Goal: Communication & Community: Answer question/provide support

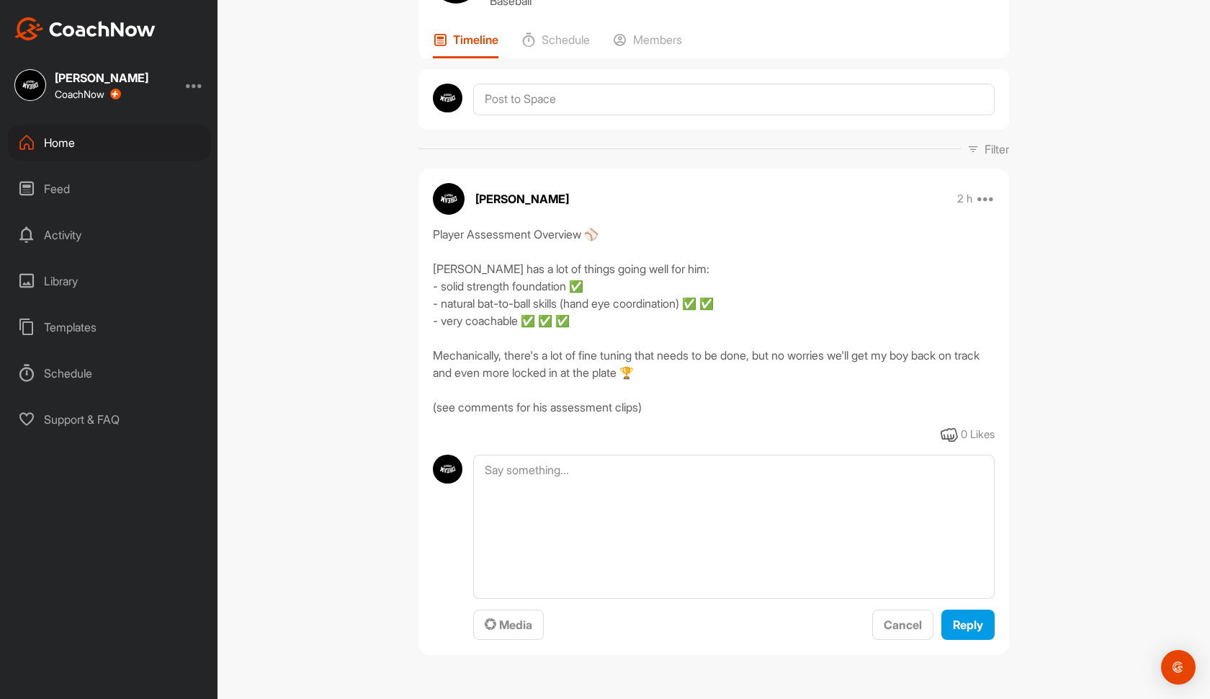
scroll to position [91, 0]
click at [570, 508] on textarea at bounding box center [733, 526] width 521 height 144
paste textarea "FULL HITTING ASSESSMENT CLIPS:"
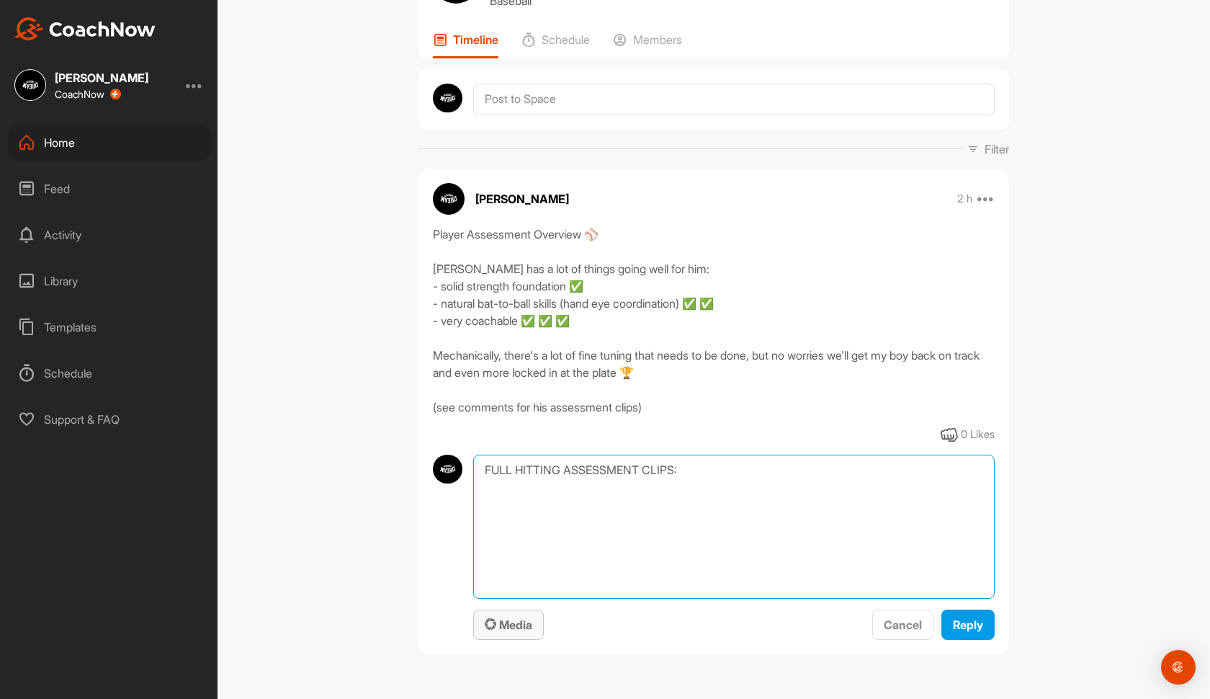
type textarea "FULL HITTING ASSESSMENT CLIPS:"
click at [524, 630] on span "Media" at bounding box center [509, 624] width 48 height 14
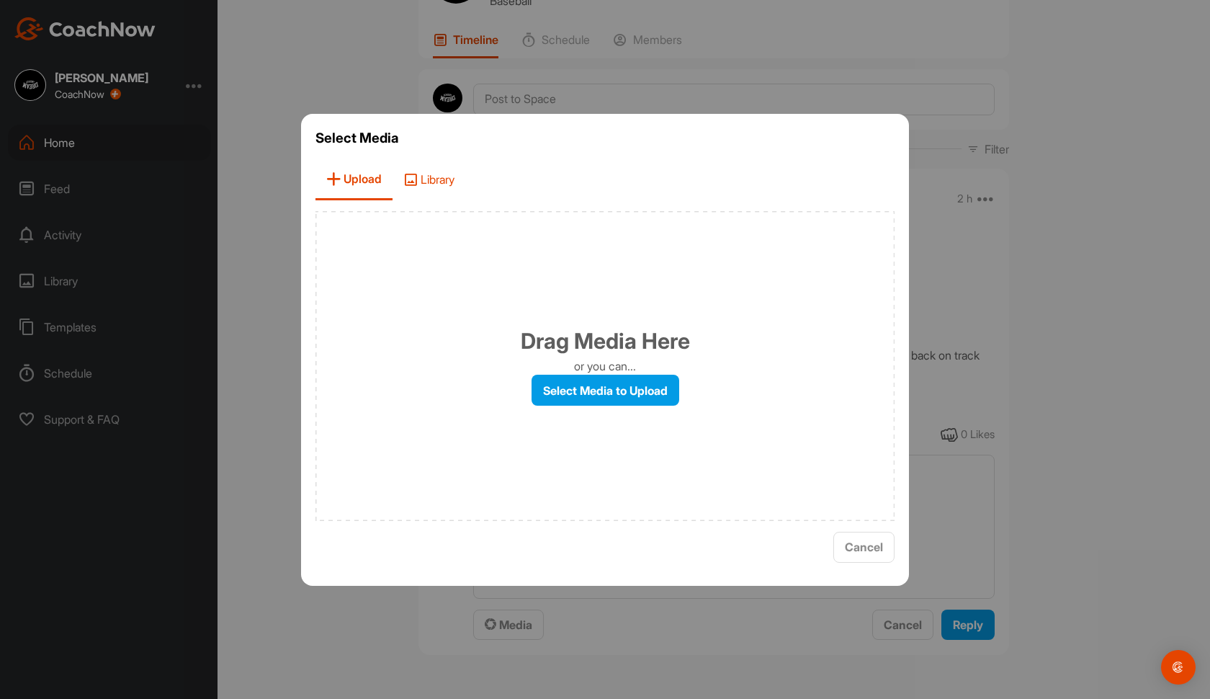
click at [450, 163] on span "Library" at bounding box center [428, 179] width 73 height 41
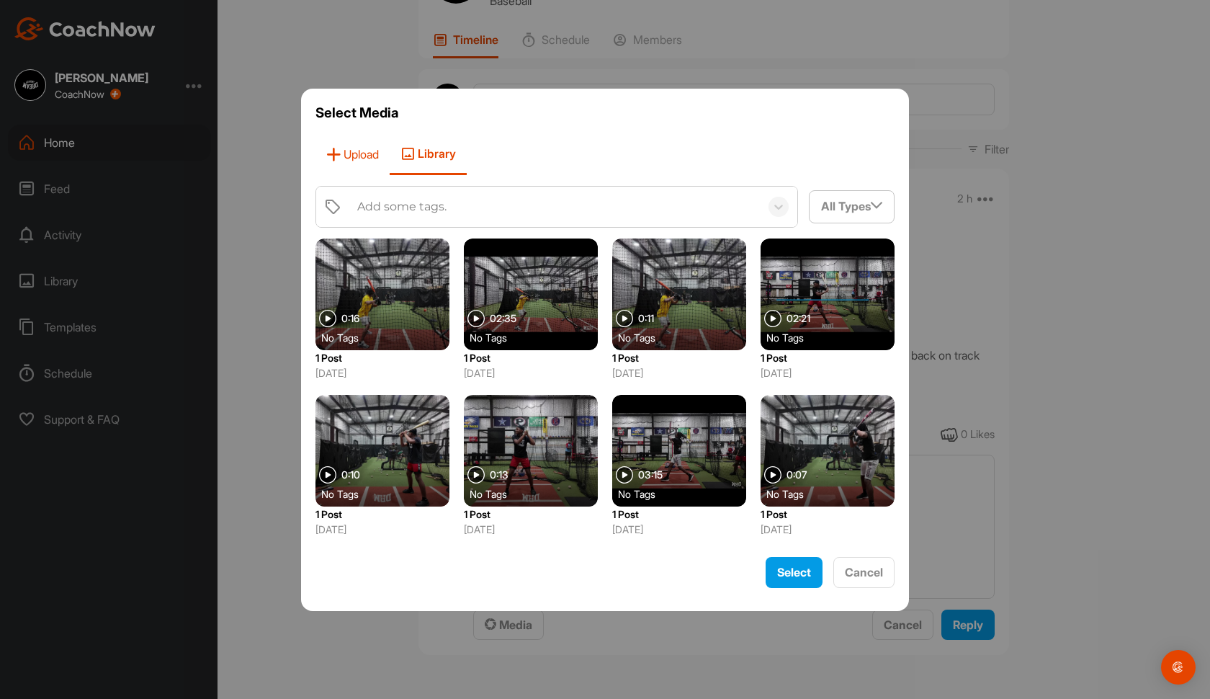
click at [370, 170] on span "Upload" at bounding box center [352, 154] width 74 height 41
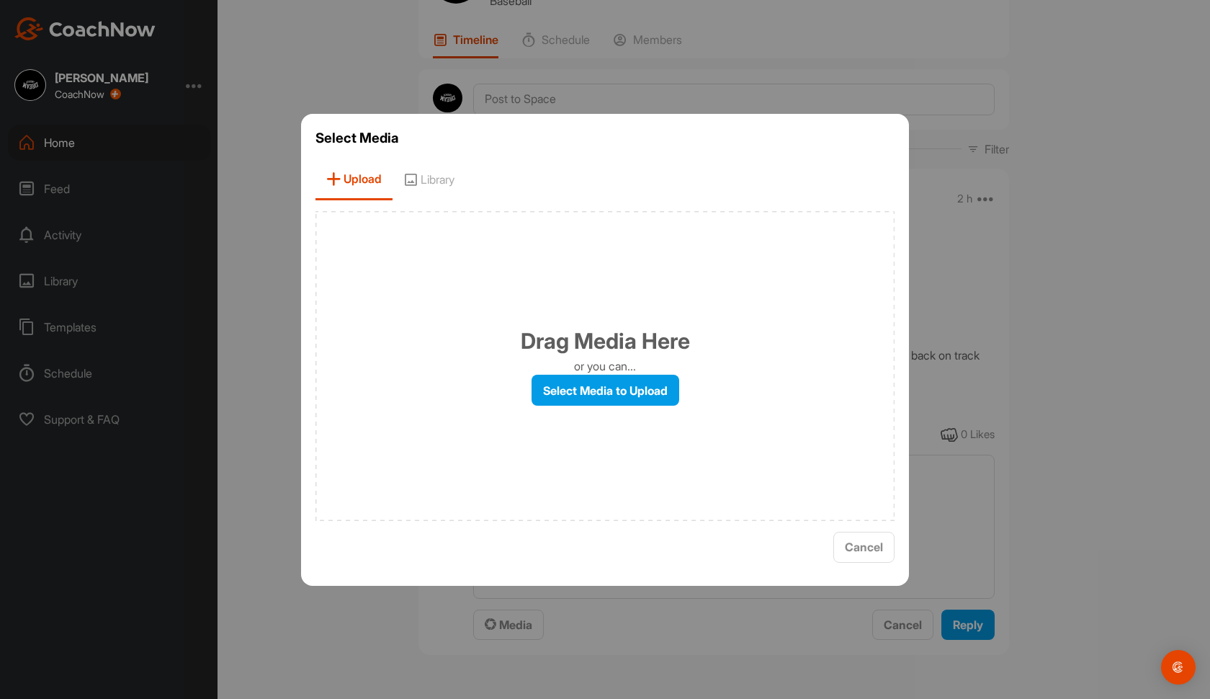
click at [576, 418] on div "Drag Media Here or you can... Select Media to Upload" at bounding box center [604, 366] width 579 height 310
click at [564, 399] on label "Select Media to Upload" at bounding box center [605, 389] width 148 height 31
click at [0, 0] on input "Select Media to Upload" at bounding box center [0, 0] width 0 height 0
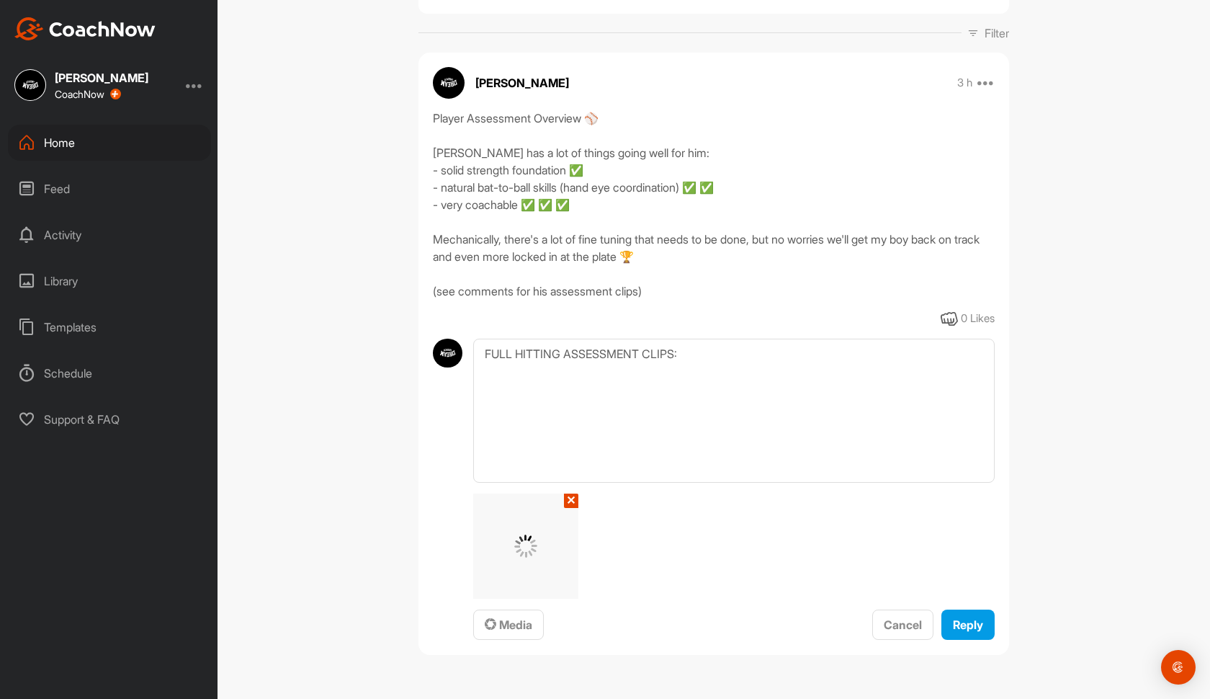
scroll to position [207, 0]
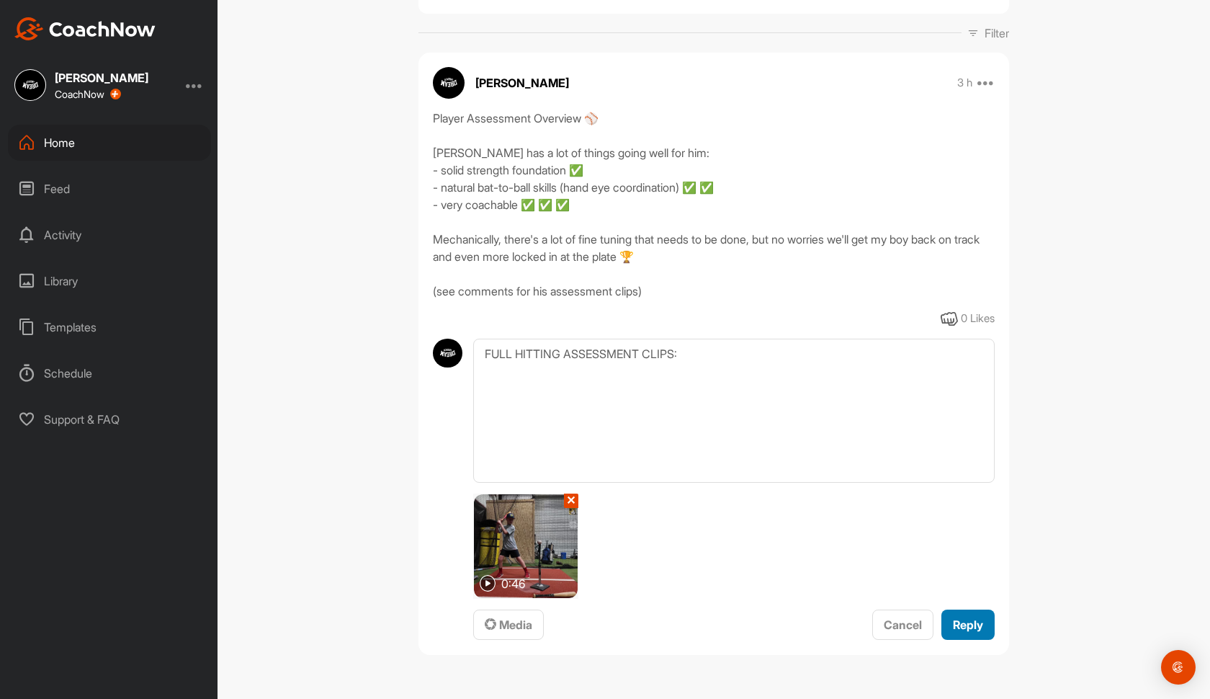
click at [969, 629] on span "Reply" at bounding box center [968, 624] width 30 height 14
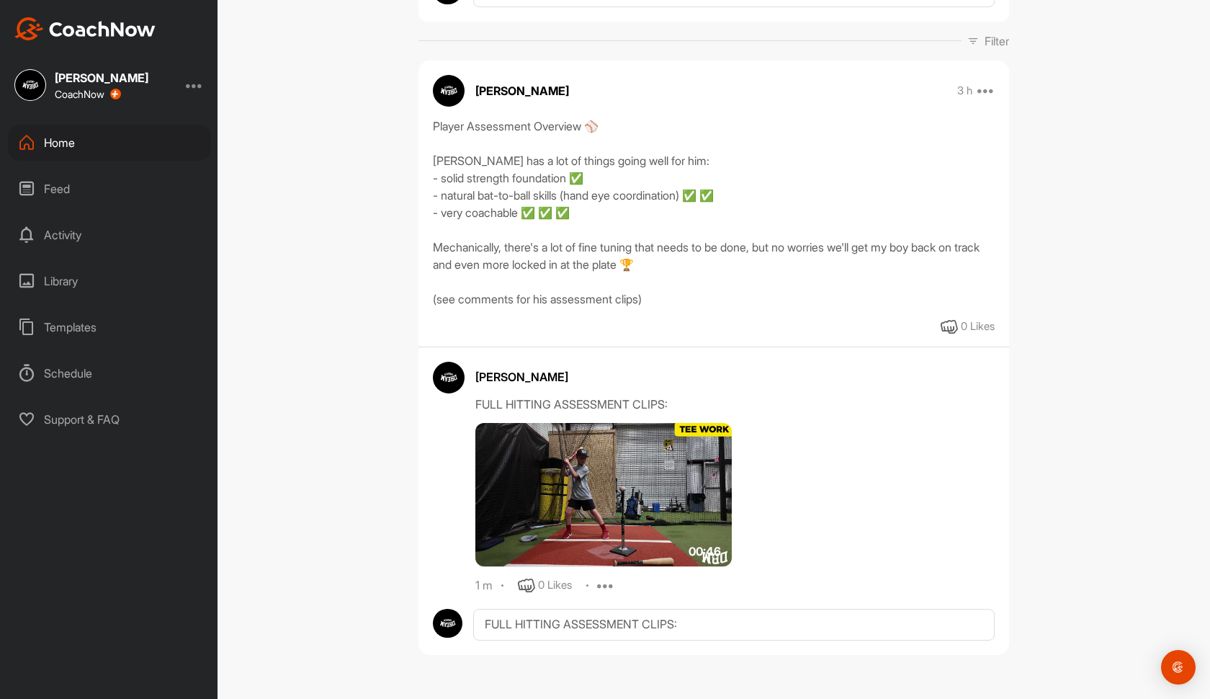
scroll to position [199, 0]
click at [562, 616] on textarea "FULL HITTING ASSESSMENT CLIPS:" at bounding box center [733, 625] width 521 height 32
paste textarea "HITTING ASSESSMENT 📋 I see a ton of potential with his swing and I'm certain th…"
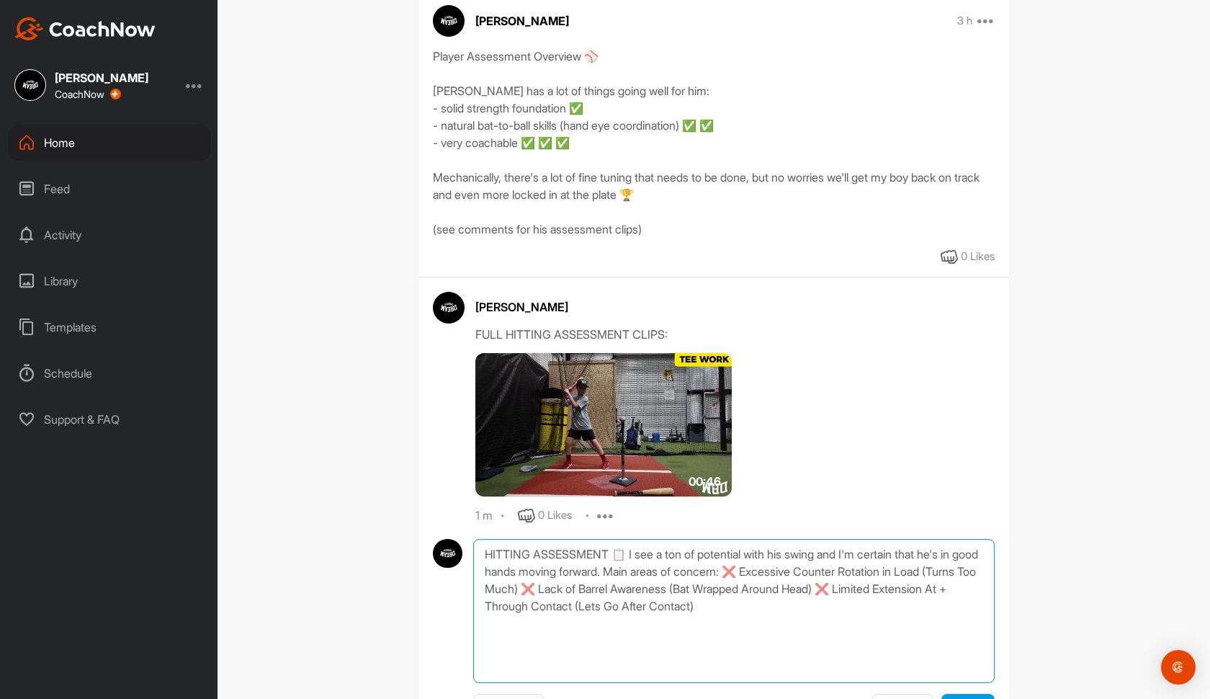
scroll to position [286, 0]
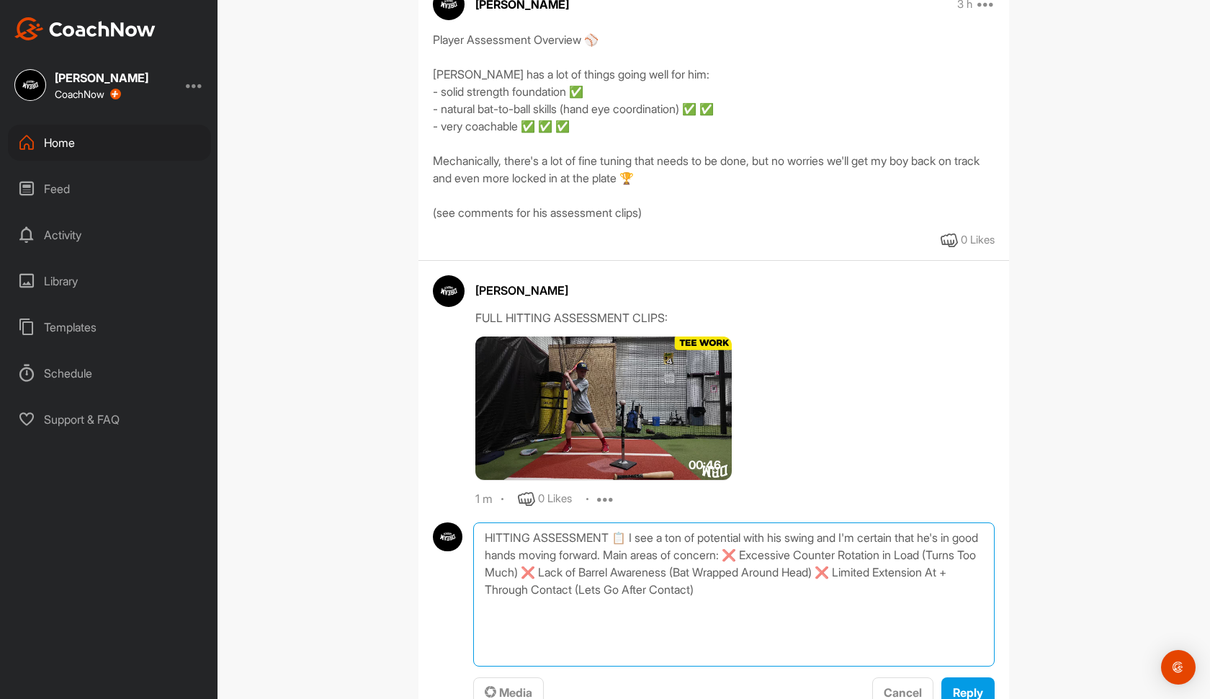
click at [630, 540] on textarea "HITTING ASSESSMENT 📋 I see a ton of potential with his swing and I'm certain th…" at bounding box center [733, 594] width 521 height 144
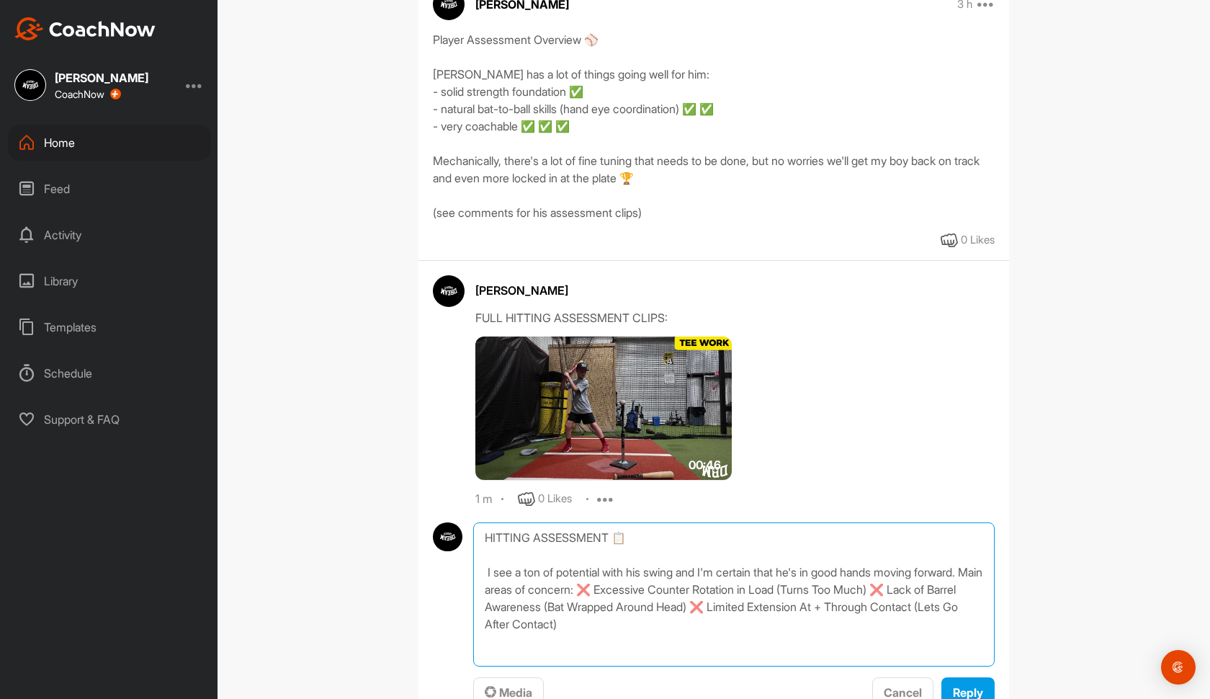
drag, startPoint x: 524, startPoint y: 598, endPoint x: 477, endPoint y: 569, distance: 55.6
click at [477, 569] on textarea "HITTING ASSESSMENT 📋 I see a ton of potential with his swing and I'm certain th…" at bounding box center [733, 594] width 521 height 144
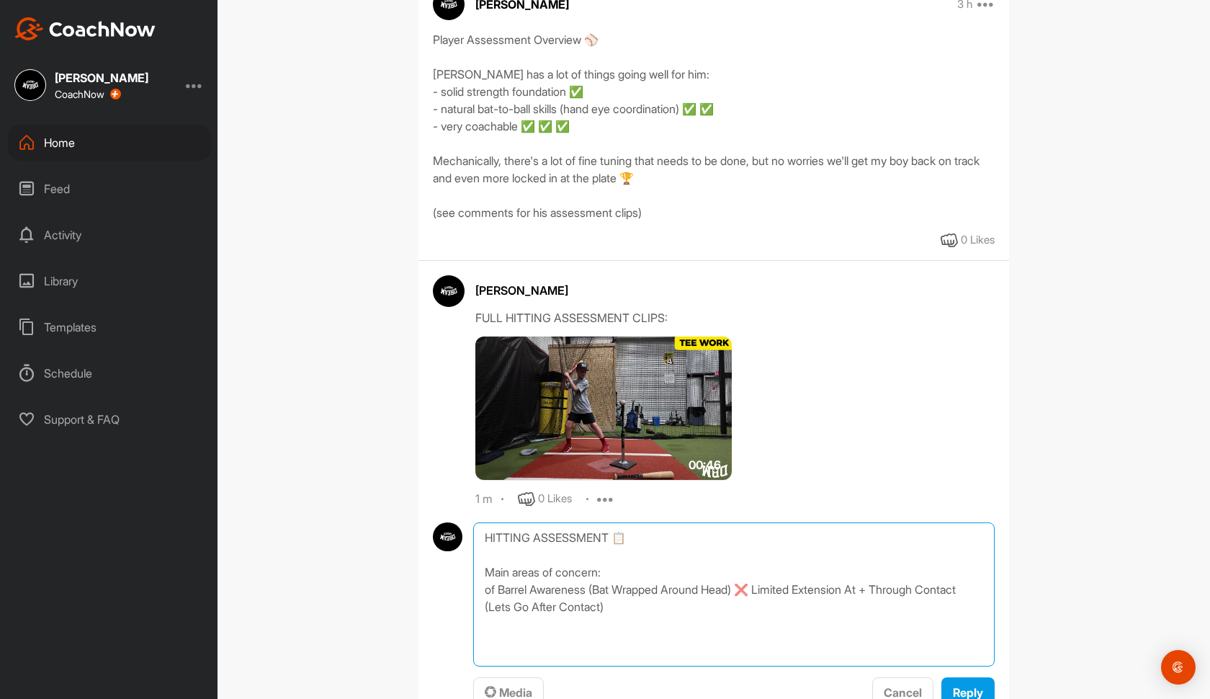
drag, startPoint x: 497, startPoint y: 591, endPoint x: 477, endPoint y: 591, distance: 19.4
click at [477, 591] on textarea "HITTING ASSESSMENT 📋 Main areas of concern: of Barrel Awareness (Bat Wrapped Ar…" at bounding box center [733, 594] width 521 height 144
click at [759, 586] on textarea "HITTING ASSESSMENT 📋 Main areas of concern: Barrel Awareness (Bat Wrapped Aroun…" at bounding box center [733, 594] width 521 height 144
click at [489, 589] on textarea "HITTING ASSESSMENT 📋 Main areas of concern: Barrel Awareness (Bat Wrapped Aroun…" at bounding box center [733, 594] width 521 height 144
drag, startPoint x: 762, startPoint y: 589, endPoint x: 745, endPoint y: 589, distance: 16.6
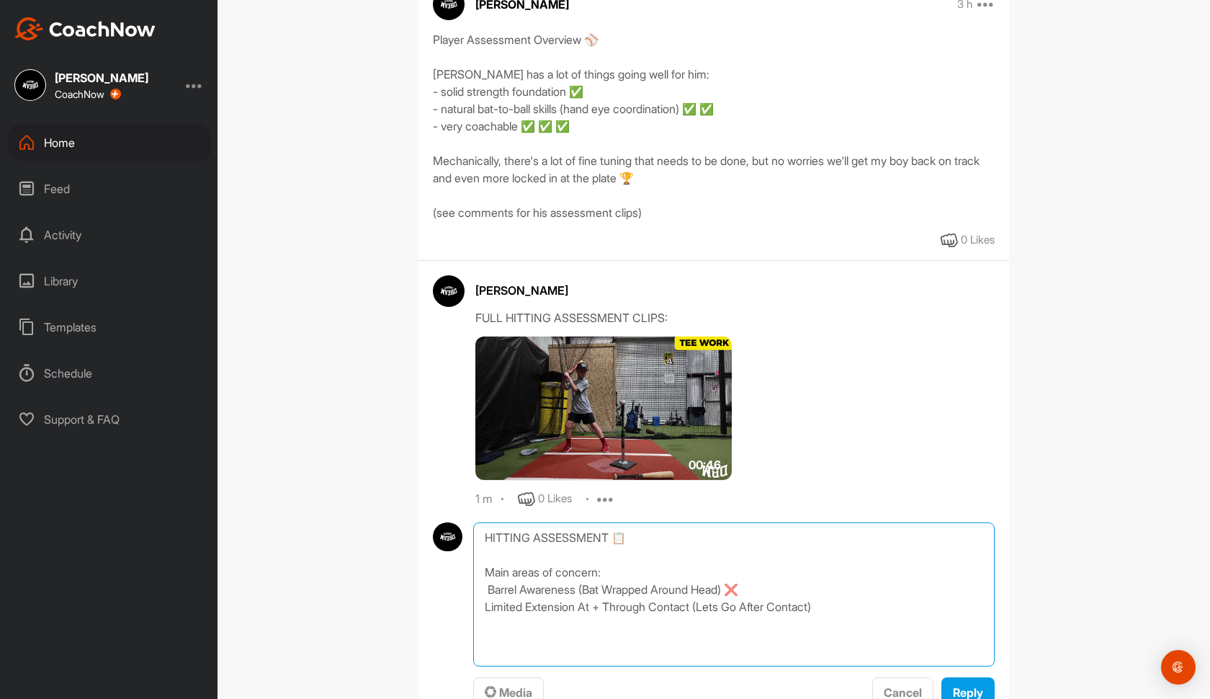
click at [745, 589] on textarea "HITTING ASSESSMENT 📋 Main areas of concern: Barrel Awareness (Bat Wrapped Aroun…" at bounding box center [733, 594] width 521 height 144
click at [488, 585] on textarea "HITTING ASSESSMENT 📋 Main areas of concern: Barrel Awareness (Bat Wrapped Aroun…" at bounding box center [733, 594] width 521 height 144
paste textarea "❌"
drag, startPoint x: 772, startPoint y: 588, endPoint x: 505, endPoint y: 586, distance: 267.2
click at [505, 586] on textarea "HITTING ASSESSMENT 📋 Main areas of concern: ❌ Barrel Awareness (Bat Wrapped Aro…" at bounding box center [733, 594] width 521 height 144
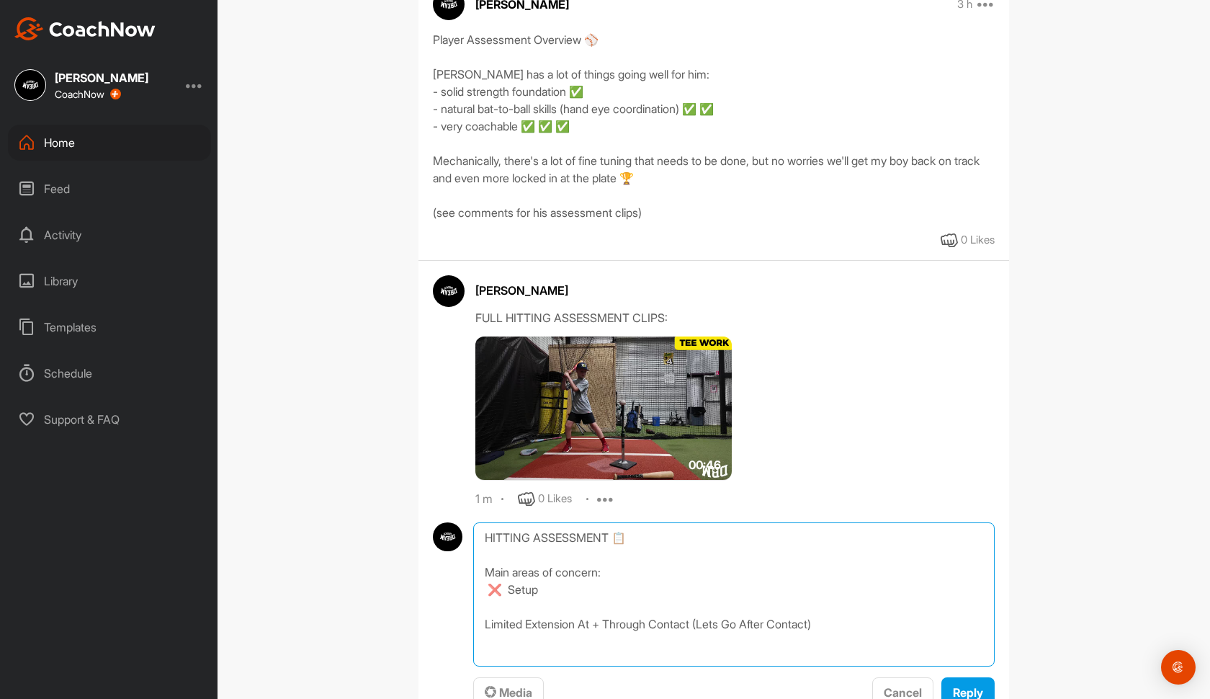
paste textarea "❌"
click at [650, 621] on textarea "HITTING ASSESSMENT 📋 Main areas of concern: ❌ rrrr rrrr Limited Extension At + …" at bounding box center [733, 594] width 521 height 144
click at [607, 632] on textarea "HITTING ASSESSMENT 📋 Main areas of concern: ❌ rrrr rrrr Limited Extension At + …" at bounding box center [733, 594] width 521 height 144
click at [622, 640] on textarea "HITTING ASSESSMENT 📋 Main areas of concern: ❌ rrrr rrrr Limited Extension At + …" at bounding box center [733, 594] width 521 height 144
type textarea "HITTING ASSESSMENT 📋 Main areas of concern: ❌ rrrr rrrr Limited Extension At + …"
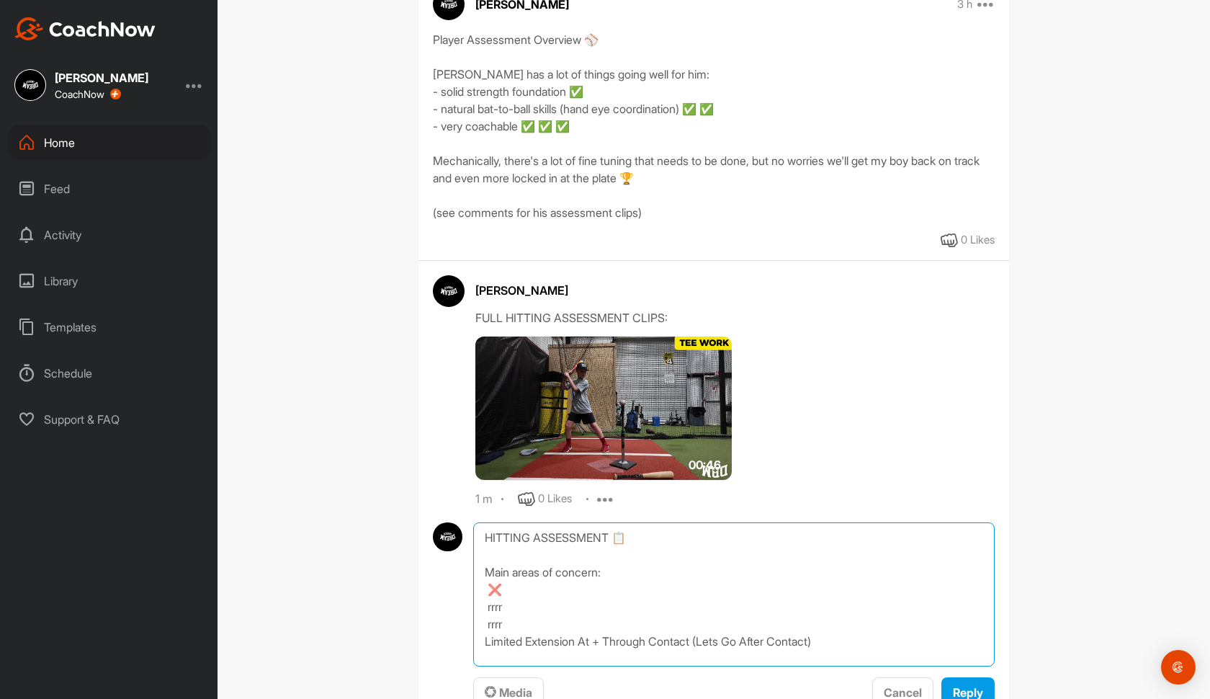
click at [535, 617] on textarea "HITTING ASSESSMENT 📋 Main areas of concern: ❌ rrrr rrrr Limited Extension At + …" at bounding box center [733, 594] width 521 height 144
type textarea "h"
paste textarea "❌"
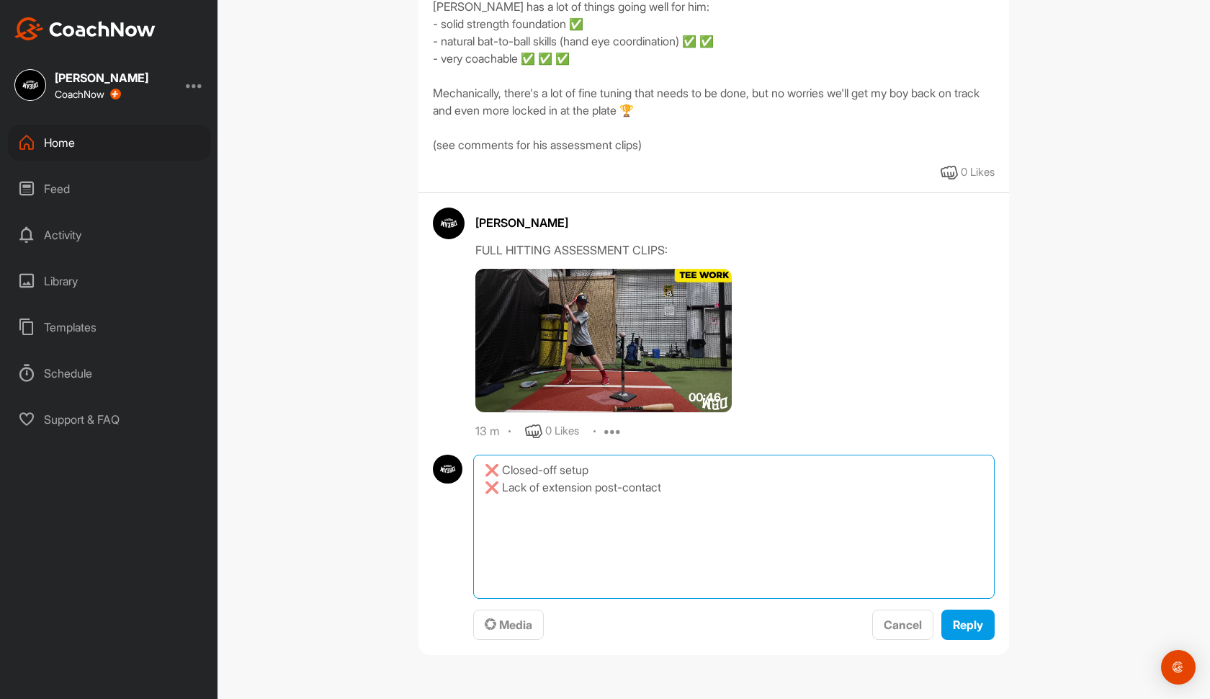
scroll to position [354, 0]
type textarea "❌ Closed-off setup ❌ Lack of extension post-contact"
click at [621, 427] on icon at bounding box center [612, 431] width 17 height 17
click at [615, 479] on p "Edit" at bounding box center [610, 479] width 19 height 15
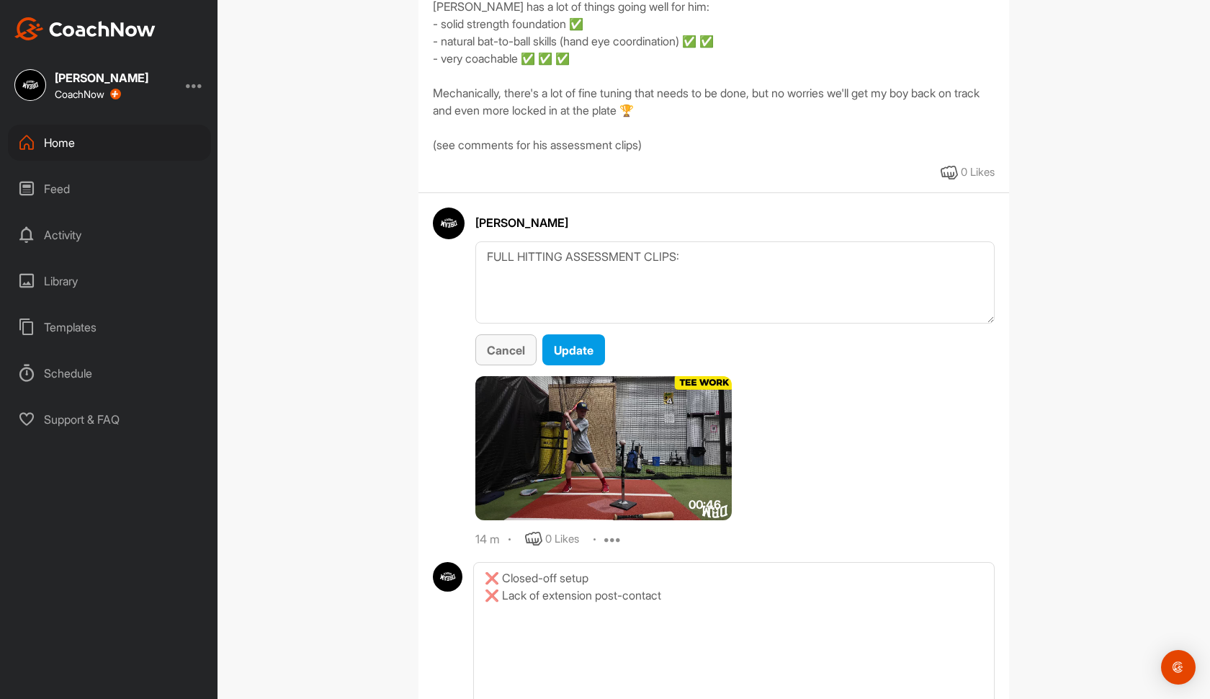
click at [514, 361] on button "Cancel" at bounding box center [505, 349] width 61 height 31
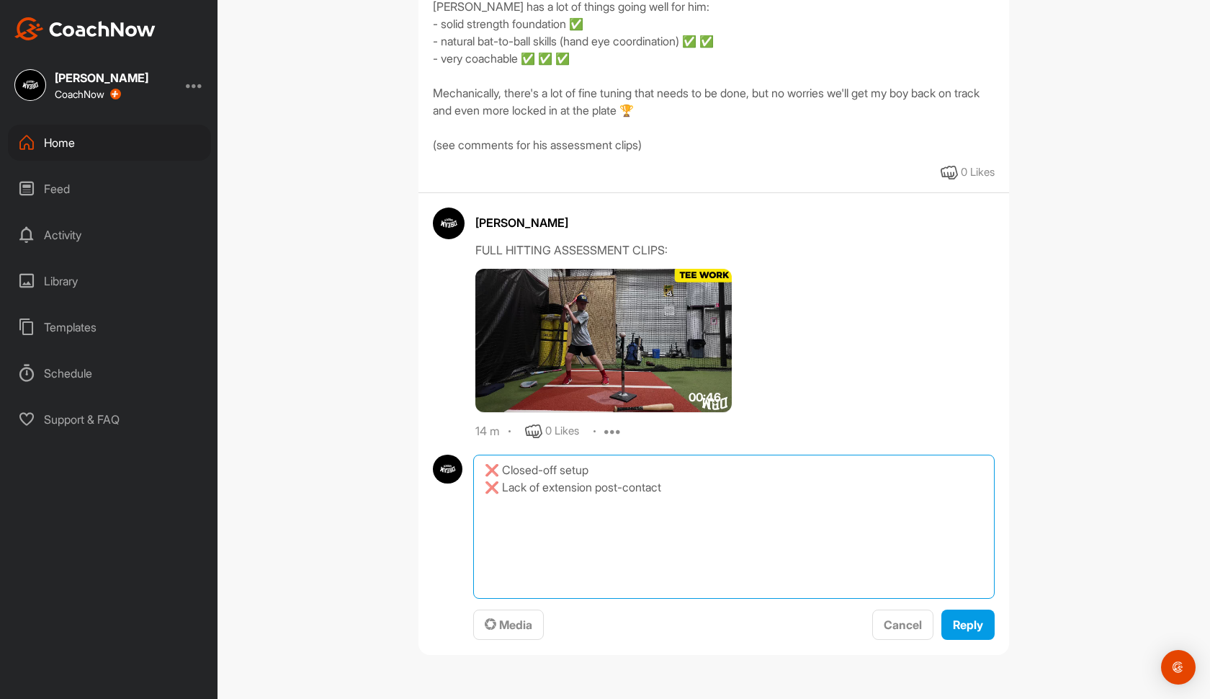
drag, startPoint x: 669, startPoint y: 503, endPoint x: 414, endPoint y: 446, distance: 261.2
click at [414, 446] on div "[PERSON_NAME] Baseball Space Settings Your Notifications Timeline Schedule Memb…" at bounding box center [713, 176] width 619 height 1002
click at [899, 633] on button "Cancel" at bounding box center [902, 624] width 61 height 31
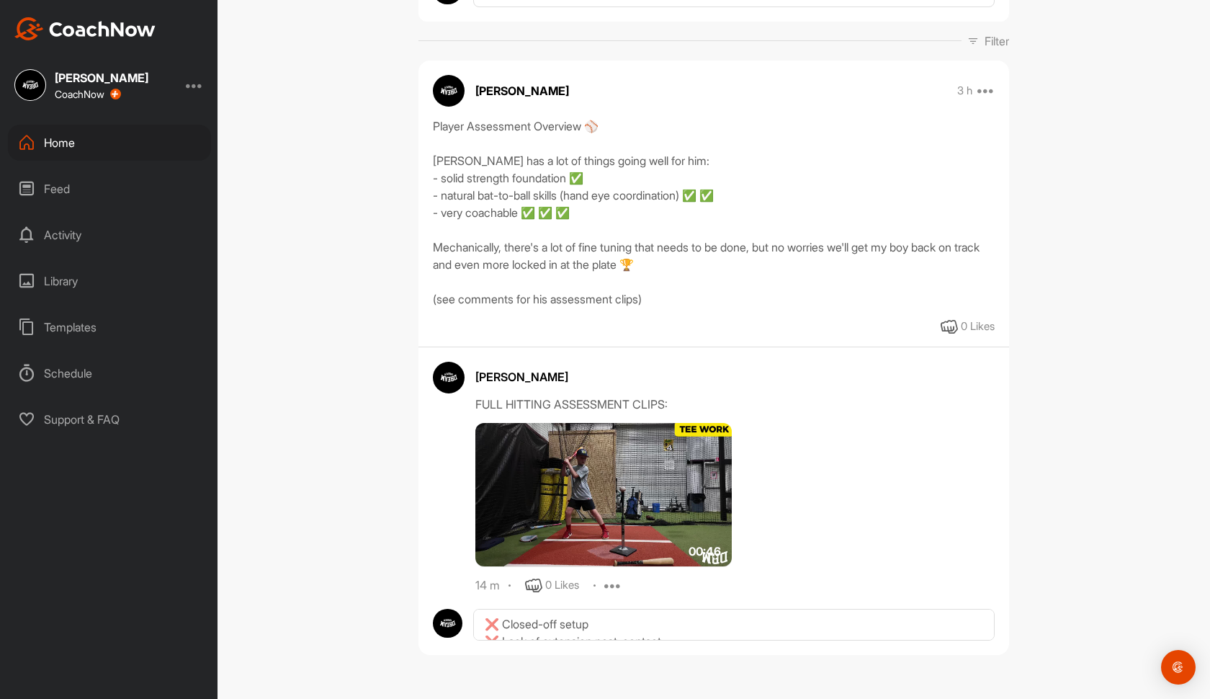
scroll to position [0, 0]
click at [777, 619] on textarea "❌ Closed-off setup ❌ Lack of extension post-contact" at bounding box center [733, 625] width 521 height 32
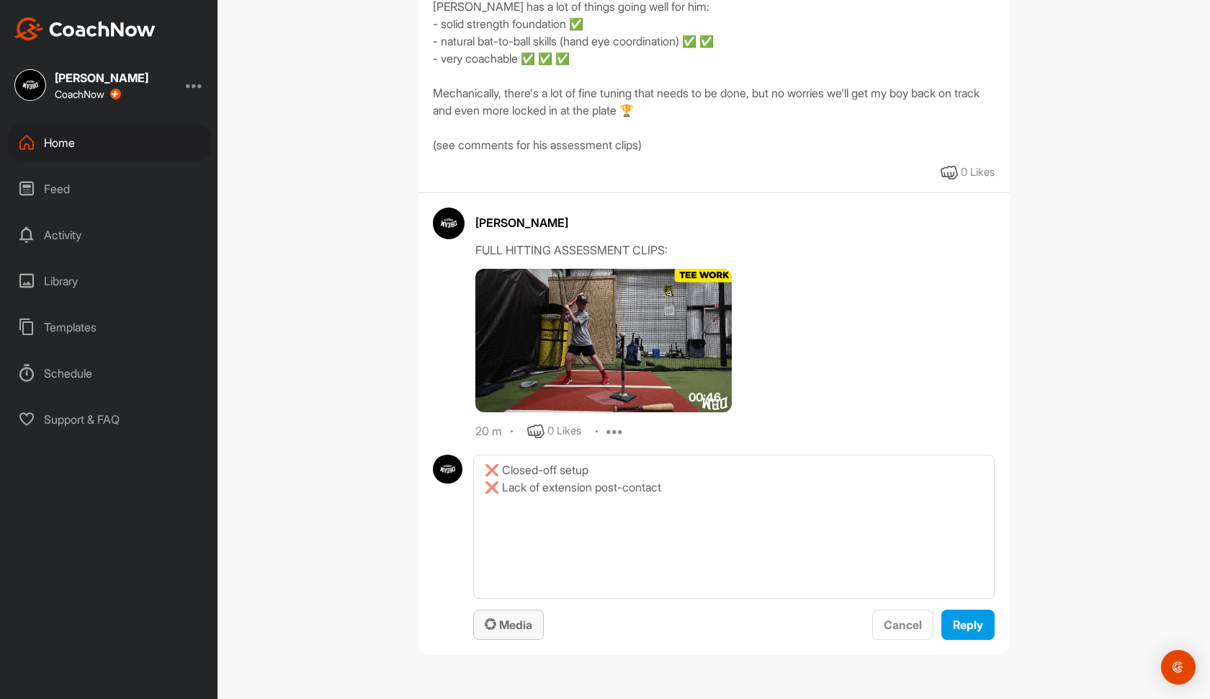
click at [532, 624] on span "Media" at bounding box center [509, 624] width 48 height 14
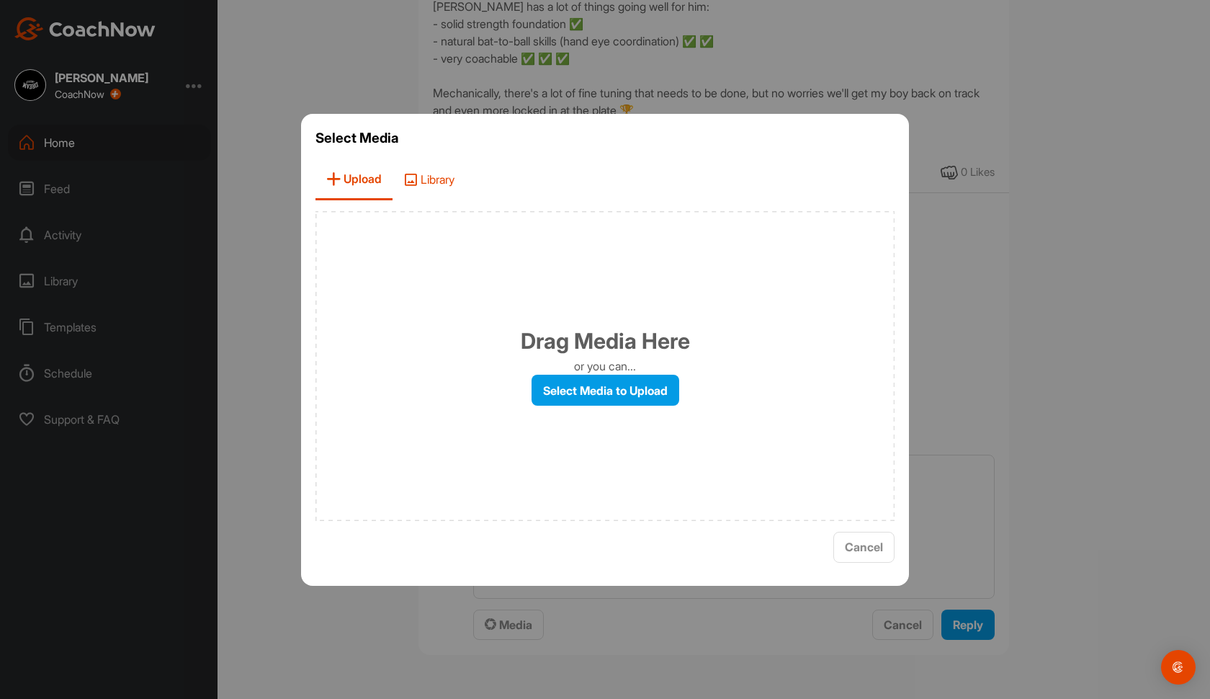
click at [416, 176] on icon at bounding box center [410, 179] width 14 height 14
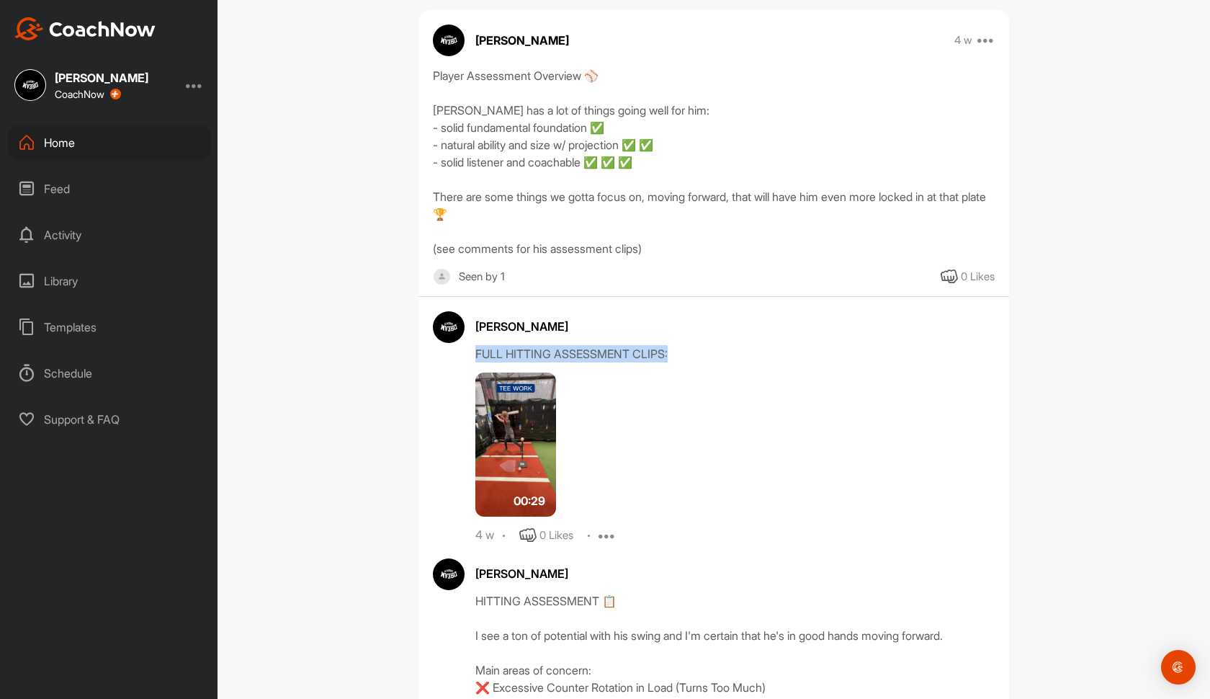
drag, startPoint x: 676, startPoint y: 322, endPoint x: 470, endPoint y: 312, distance: 206.9
click at [470, 312] on div "Cameron Urquhart FULL HITTING ASSESSMENT CLIPS: 00:29 4 w 0 Likes Edit Delete" at bounding box center [714, 427] width 562 height 233
copy div "FULL HITTING ASSESSMENT CLIPS:"
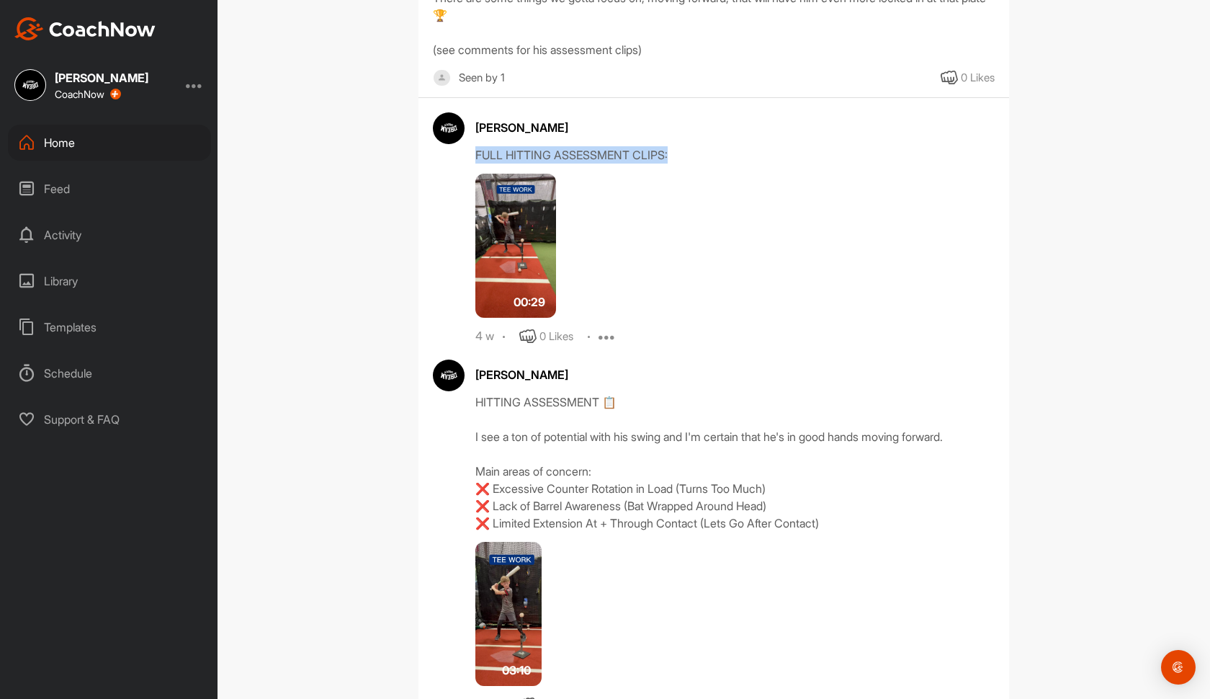
scroll to position [542, 0]
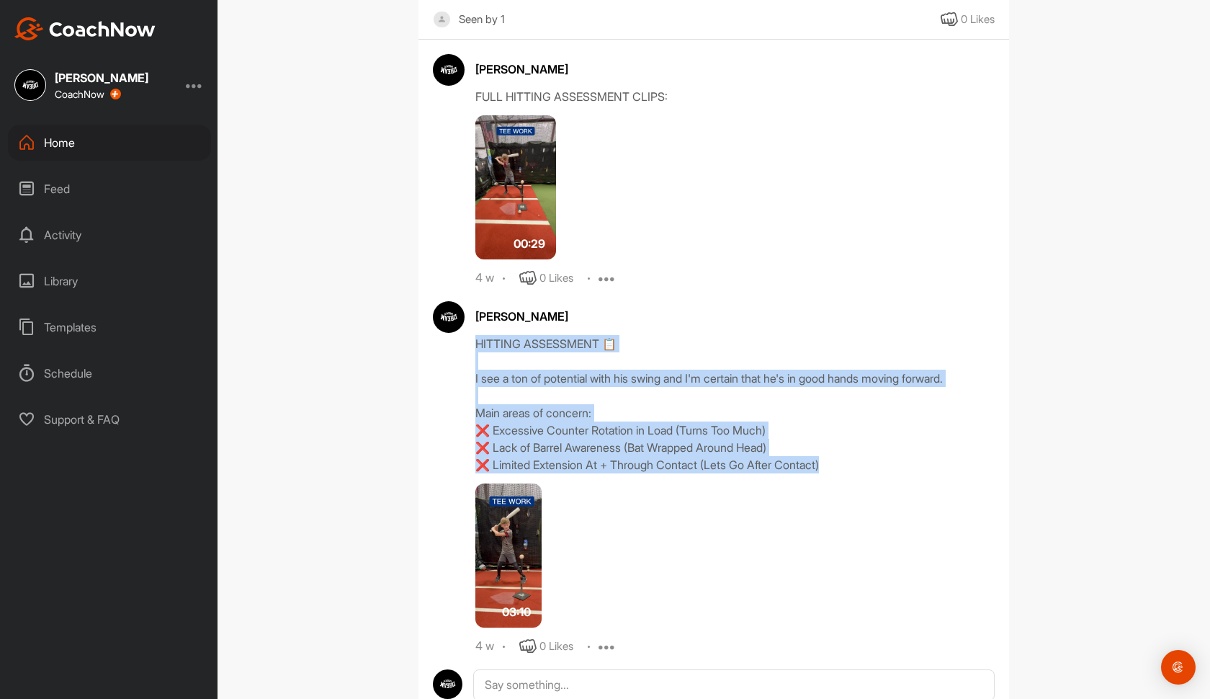
drag, startPoint x: 839, startPoint y: 429, endPoint x: 471, endPoint y: 313, distance: 385.8
click at [471, 313] on div "Cameron Urquhart HITTING ASSESSMENT 📋 I see a ton of potential with his swing a…" at bounding box center [714, 478] width 562 height 354
copy div "HITTING ASSESSMENT 📋 I see a ton of potential with his swing and I'm certain th…"
click at [778, 420] on div "HITTING ASSESSMENT 📋 I see a ton of potential with his swing and I'm certain th…" at bounding box center [734, 404] width 519 height 138
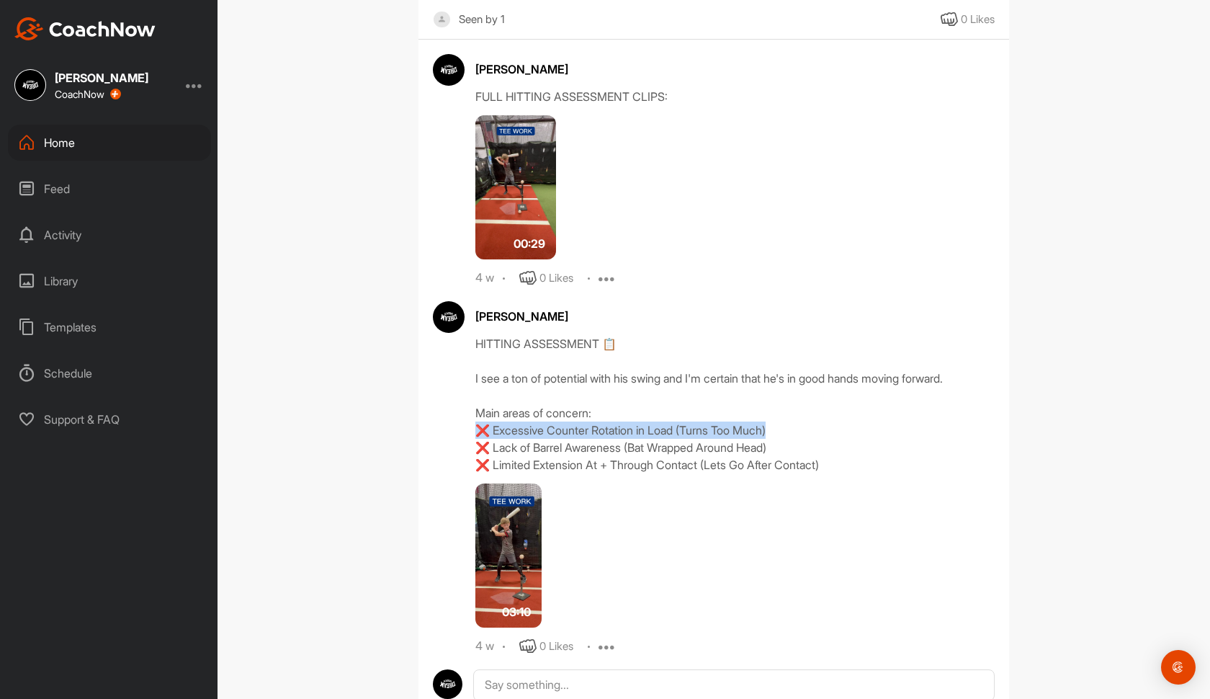
drag, startPoint x: 776, startPoint y: 396, endPoint x: 467, endPoint y: 391, distance: 308.3
click at [467, 391] on div "Cameron Urquhart HITTING ASSESSMENT 📋 I see a ton of potential with his swing a…" at bounding box center [714, 478] width 562 height 354
copy div "Excessive Counter Rotation in Load (Turns Too Much)"
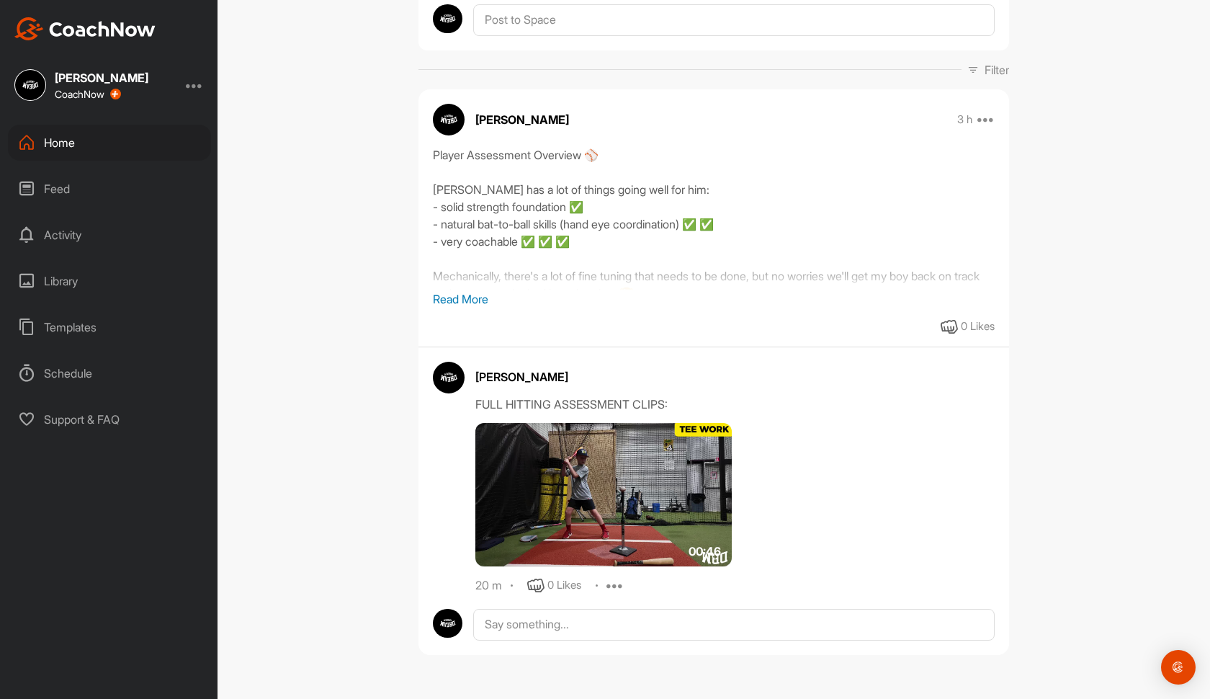
scroll to position [171, 0]
click at [566, 634] on textarea at bounding box center [733, 681] width 521 height 144
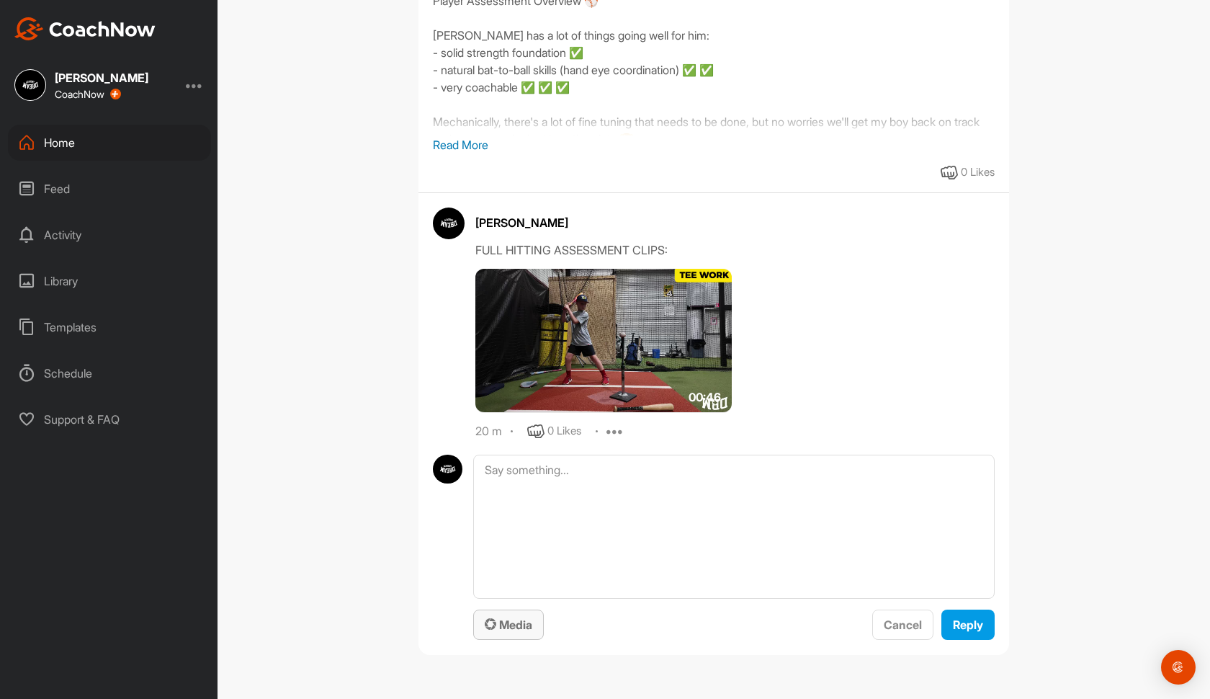
click at [521, 630] on span "Media" at bounding box center [509, 624] width 48 height 14
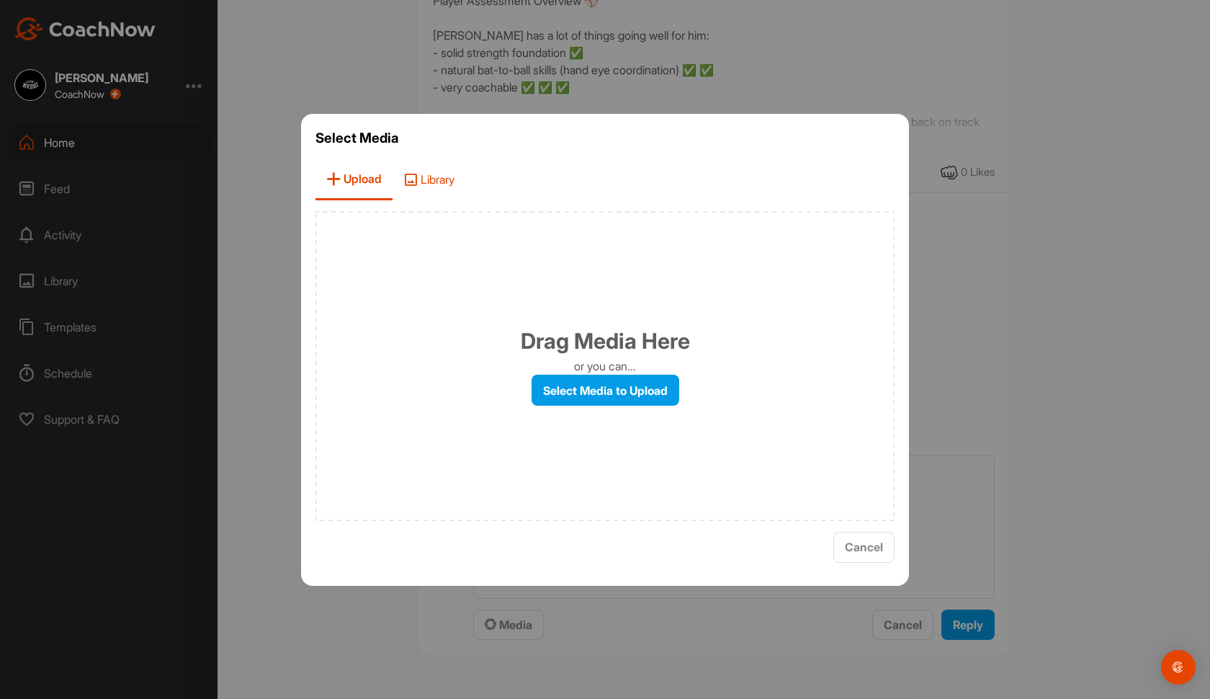
click at [441, 168] on span "Library" at bounding box center [428, 179] width 73 height 41
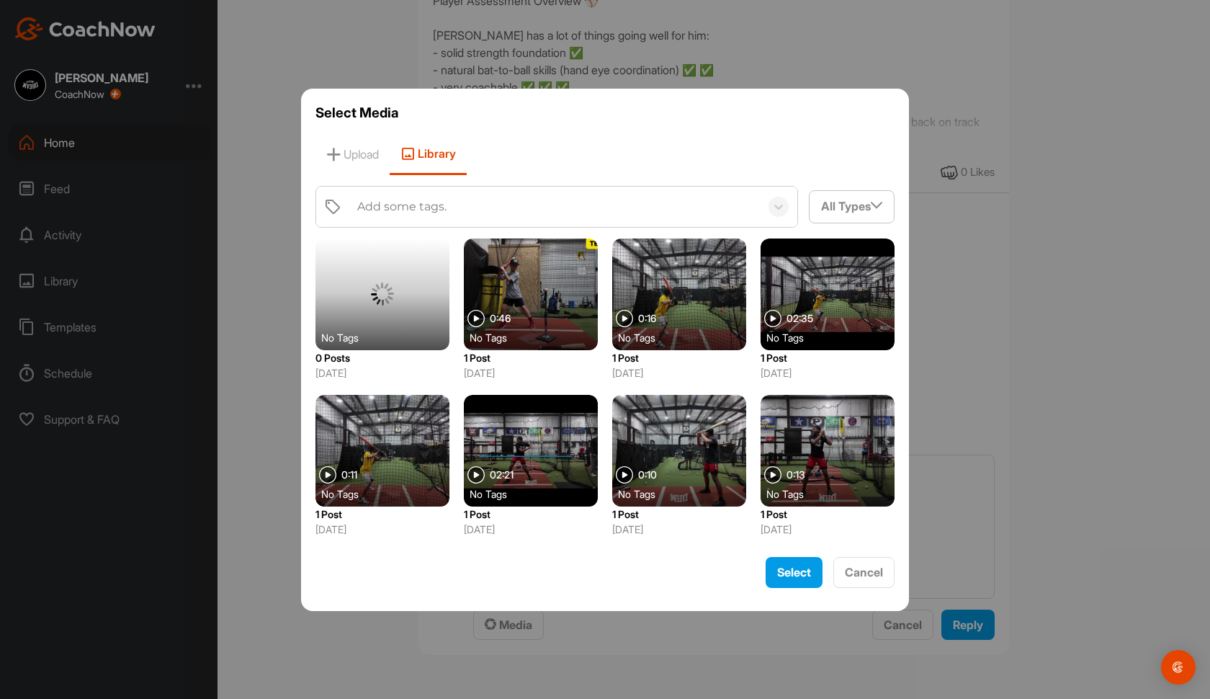
click at [405, 274] on div at bounding box center [382, 294] width 134 height 112
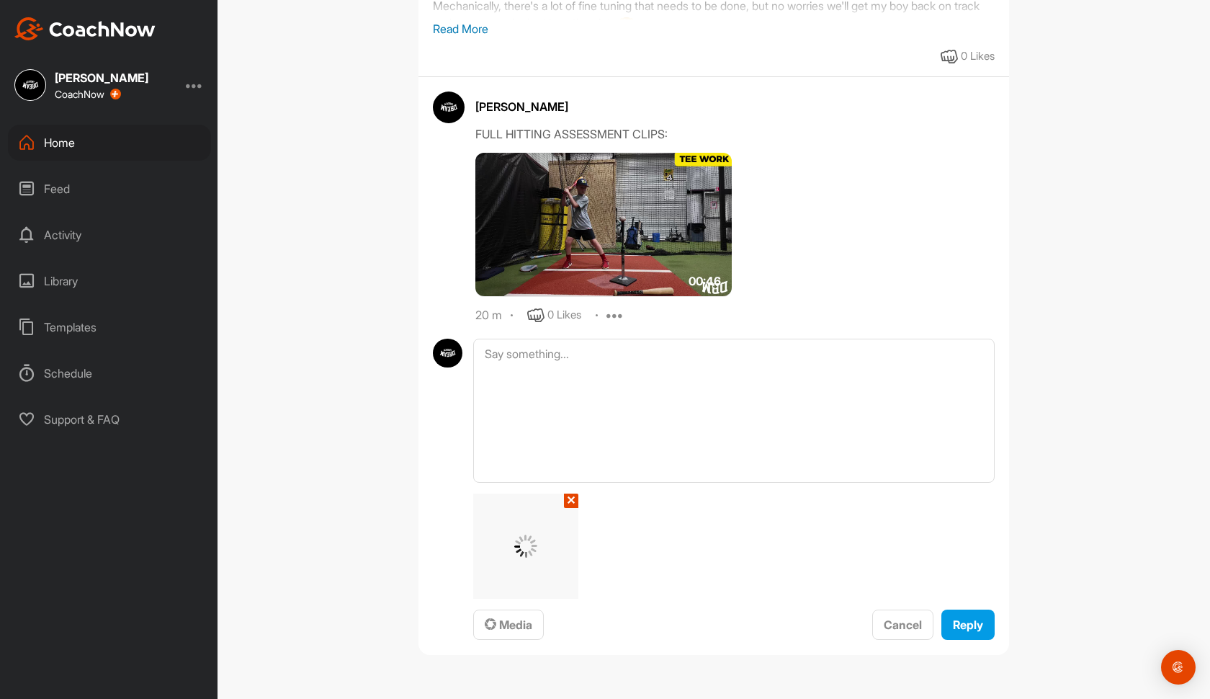
scroll to position [441, 0]
click at [571, 362] on textarea at bounding box center [733, 410] width 521 height 144
paste textarea "❌ Excessive Counter Rotation in Load (Turns Too Much)"
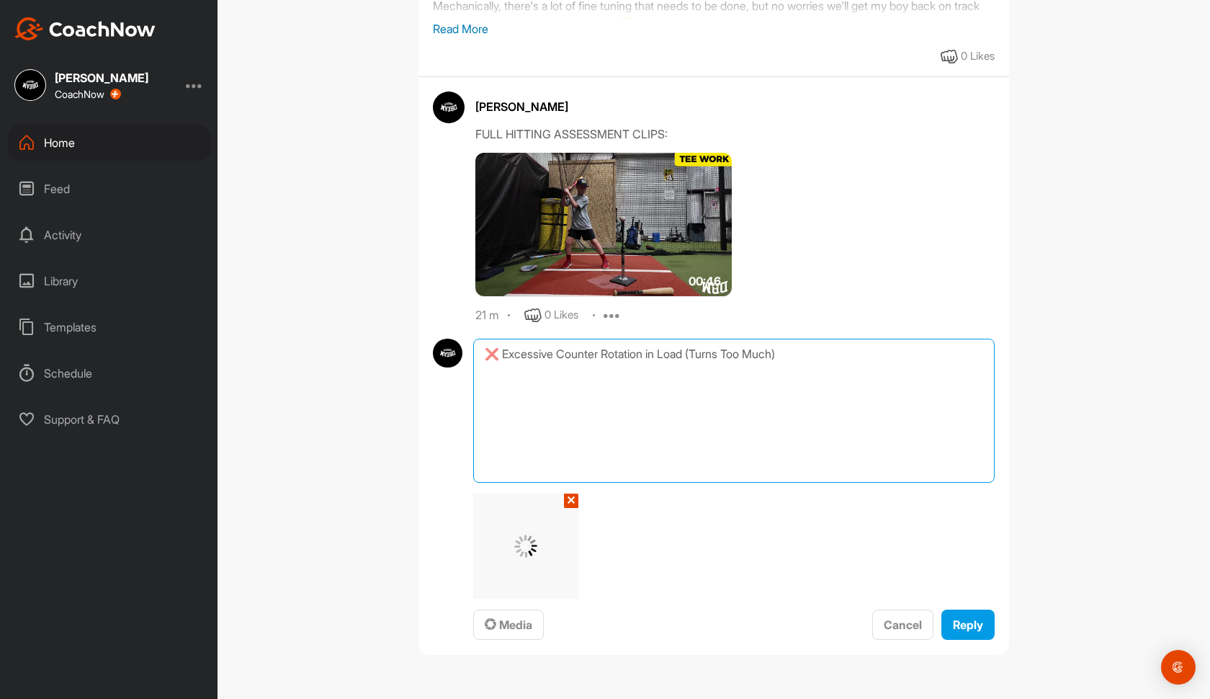
drag, startPoint x: 558, startPoint y: 352, endPoint x: 501, endPoint y: 358, distance: 57.2
click at [501, 358] on textarea "❌ Excessive Counter Rotation in Load (Turns Too Much)" at bounding box center [733, 410] width 521 height 144
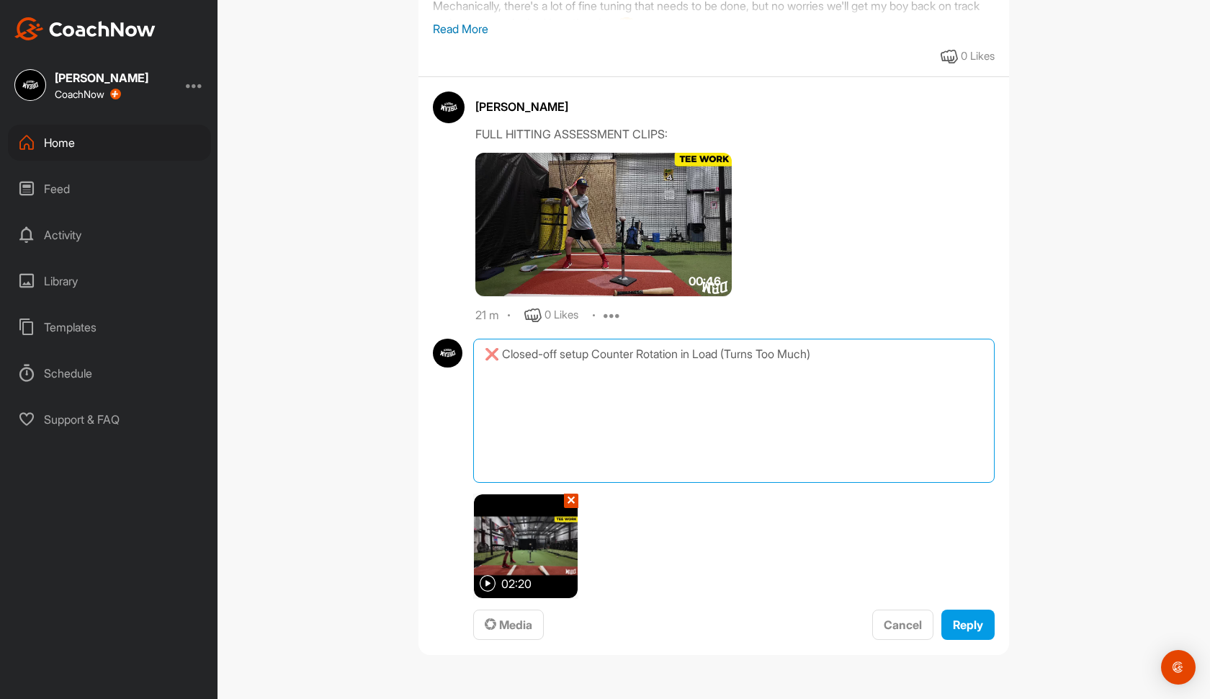
drag, startPoint x: 831, startPoint y: 349, endPoint x: 596, endPoint y: 359, distance: 235.0
click at [596, 359] on textarea "❌ Closed-off setup Counter Rotation in Load (Turns Too Much)" at bounding box center [733, 410] width 521 height 144
paste textarea "❌ Excessive Counter Rotation in Load (Turns Too Much)"
drag, startPoint x: 802, startPoint y: 367, endPoint x: 503, endPoint y: 378, distance: 298.3
click at [503, 378] on textarea "❌ Closed-off setup with shoulders ❌ Excessive Counter Rotation in Load (Turns T…" at bounding box center [733, 410] width 521 height 144
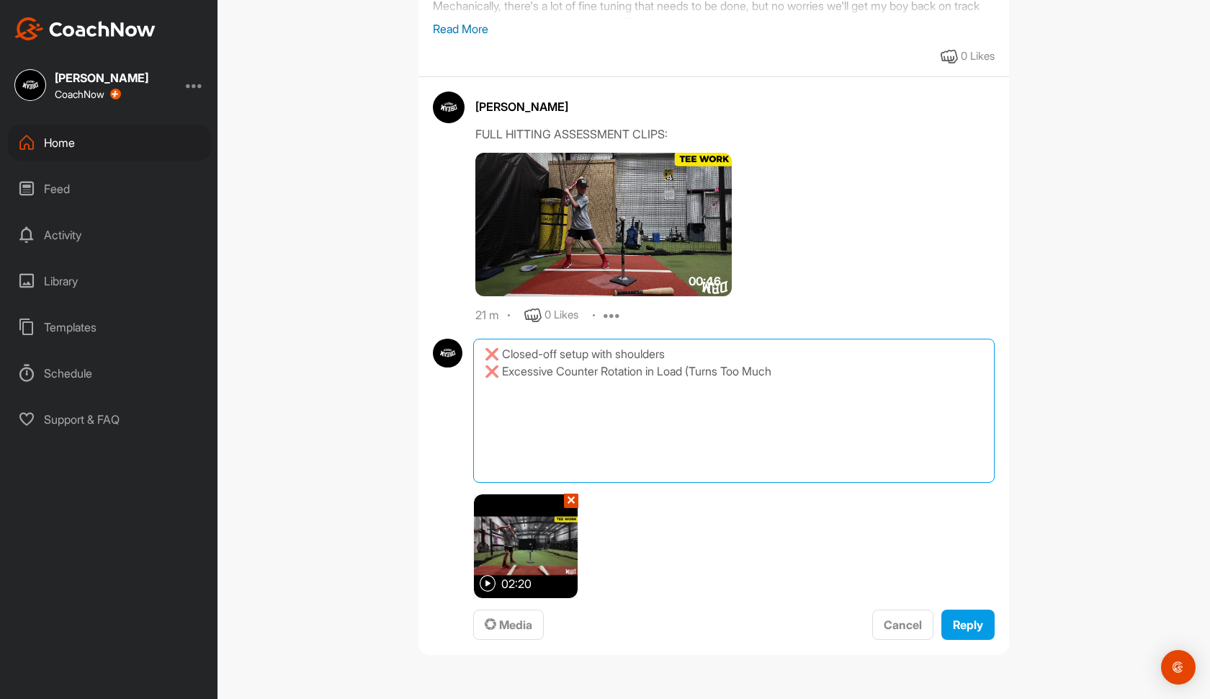
drag, startPoint x: 502, startPoint y: 376, endPoint x: 787, endPoint y: 365, distance: 285.4
click at [787, 365] on textarea "❌ Closed-off setup with shoulders ❌ Excessive Counter Rotation in Load (Turns T…" at bounding box center [733, 410] width 521 height 144
paste textarea "❌ Excessive Counter Rotation in Load (Turns Too Much)"
click at [483, 346] on textarea "❌ Closed-off setup with shoulders ❌ Lack of extension post-contact with ball ❌ …" at bounding box center [733, 410] width 521 height 144
click at [479, 349] on textarea "Main areas of concern: ❌ Closed-off setup with shoulders ❌ Lack of extension po…" at bounding box center [733, 410] width 521 height 144
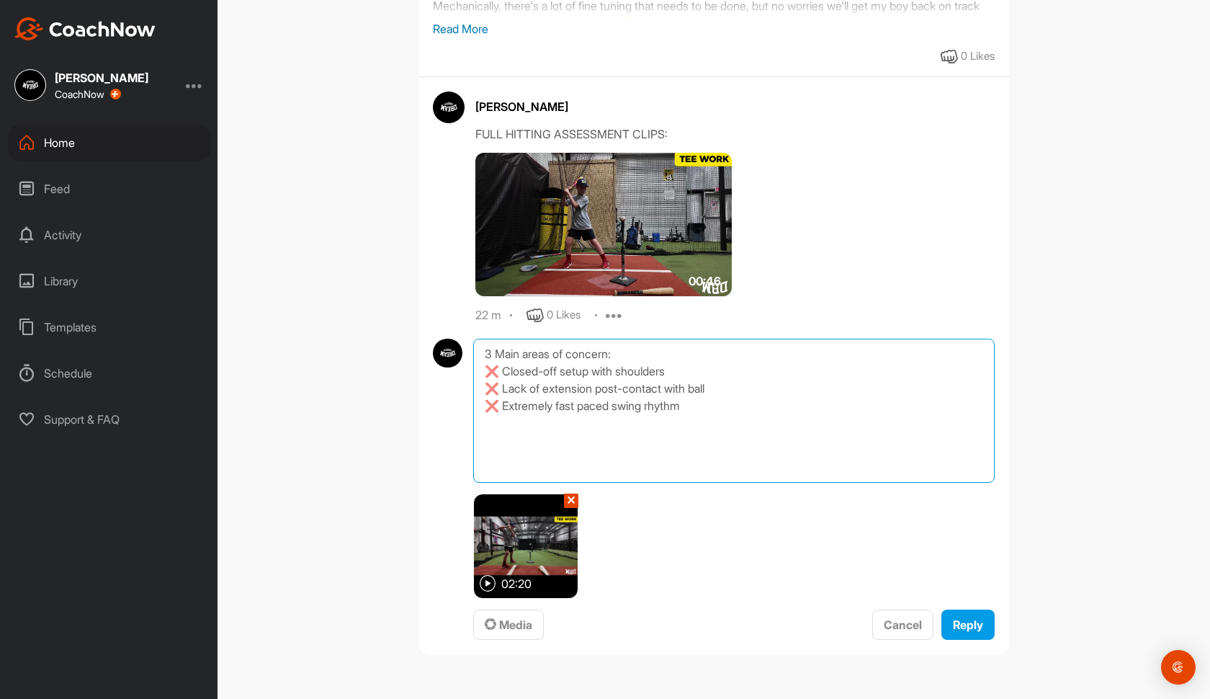
click at [485, 348] on textarea "3 Main areas of concern: ❌ Closed-off setup with shoulders ❌ Lack of extension …" at bounding box center [733, 410] width 521 height 144
drag, startPoint x: 497, startPoint y: 382, endPoint x: 482, endPoint y: 382, distance: 14.4
click at [482, 382] on textarea "3 Main areas of concern: ❌ Closed-off setup with shoulders ❌ Lack of extension …" at bounding box center [733, 410] width 521 height 144
click at [489, 406] on textarea "3 Main areas of concern: 1️⃣ Closed-off setup with shoulders ❌ Lack of extensio…" at bounding box center [733, 410] width 521 height 144
drag, startPoint x: 502, startPoint y: 418, endPoint x: 475, endPoint y: 418, distance: 27.4
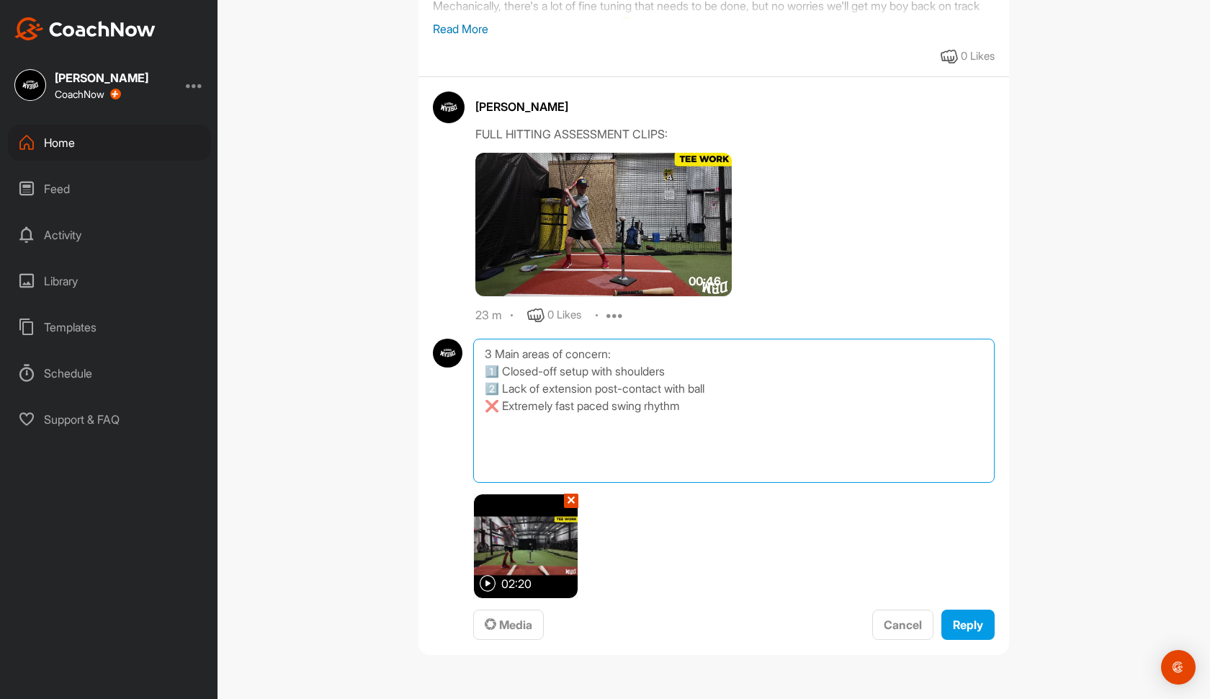
click at [475, 418] on textarea "3 Main areas of concern: 1️⃣ Closed-off setup with shoulders 2️⃣ Lack of extens…" at bounding box center [733, 410] width 521 height 144
click at [536, 353] on textarea "3 Main areas of concern: 1️⃣ Closed-off setup with shoulders 2️⃣ Lack of extens…" at bounding box center [733, 410] width 521 height 144
click at [557, 352] on textarea "Hitting 3 Main areas of concern: 1️⃣ Closed-off setup with shoulders 2️⃣ Lack o…" at bounding box center [733, 410] width 521 height 144
drag, startPoint x: 557, startPoint y: 352, endPoint x: 447, endPoint y: 344, distance: 109.8
click at [447, 344] on div "Hitting 3 Main areas of concern: 1️⃣ Closed-off setup with shoulders 2️⃣ Lack o…" at bounding box center [714, 489] width 562 height 302
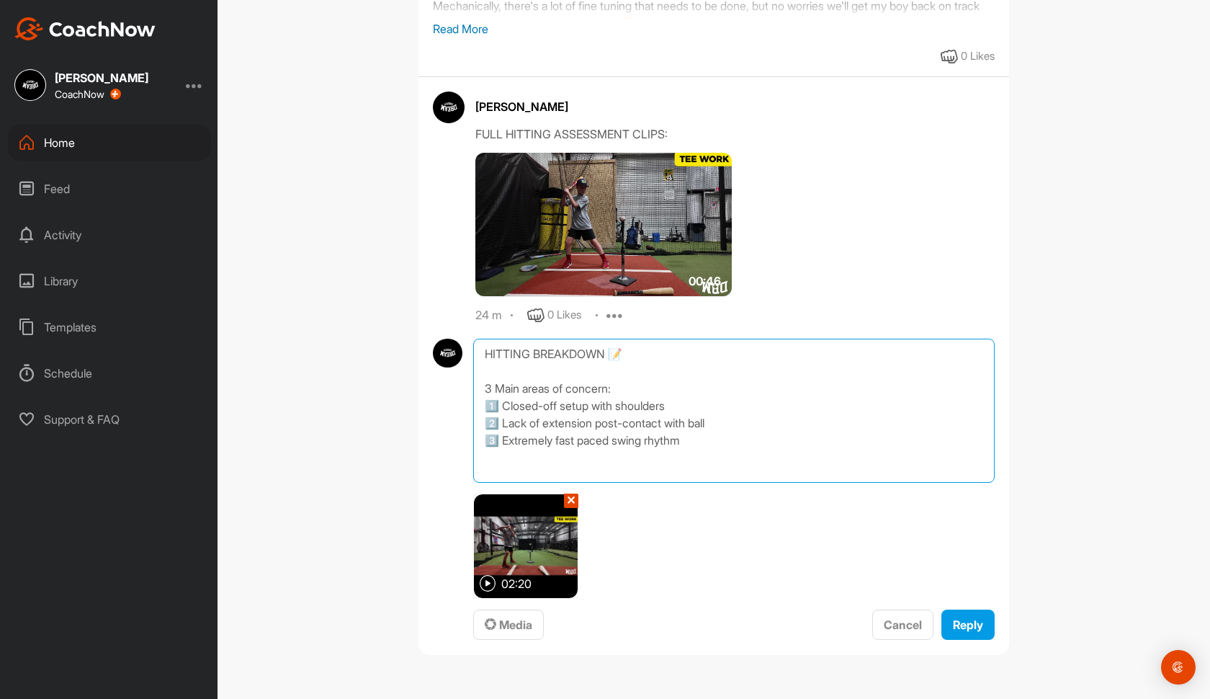
click at [627, 362] on textarea "HITTING BREAKDOWN 📝 3 Main areas of concern: 1️⃣ Closed-off setup with shoulder…" at bounding box center [733, 410] width 521 height 144
click at [637, 351] on textarea "HITTING BREAKDOWN 📝 3 Main areas of concern: 1️⃣ Closed-off setup with shoulder…" at bounding box center [733, 410] width 521 height 144
click at [622, 456] on textarea "HITTING BREAKDOWN 📝: 3 Main areas of concern: 1️⃣ Closed-off setup with shoulde…" at bounding box center [733, 410] width 521 height 144
type textarea "HITTING BREAKDOWN 📝: 3 Main areas of concern: 1️⃣ Closed-off setup with shoulde…"
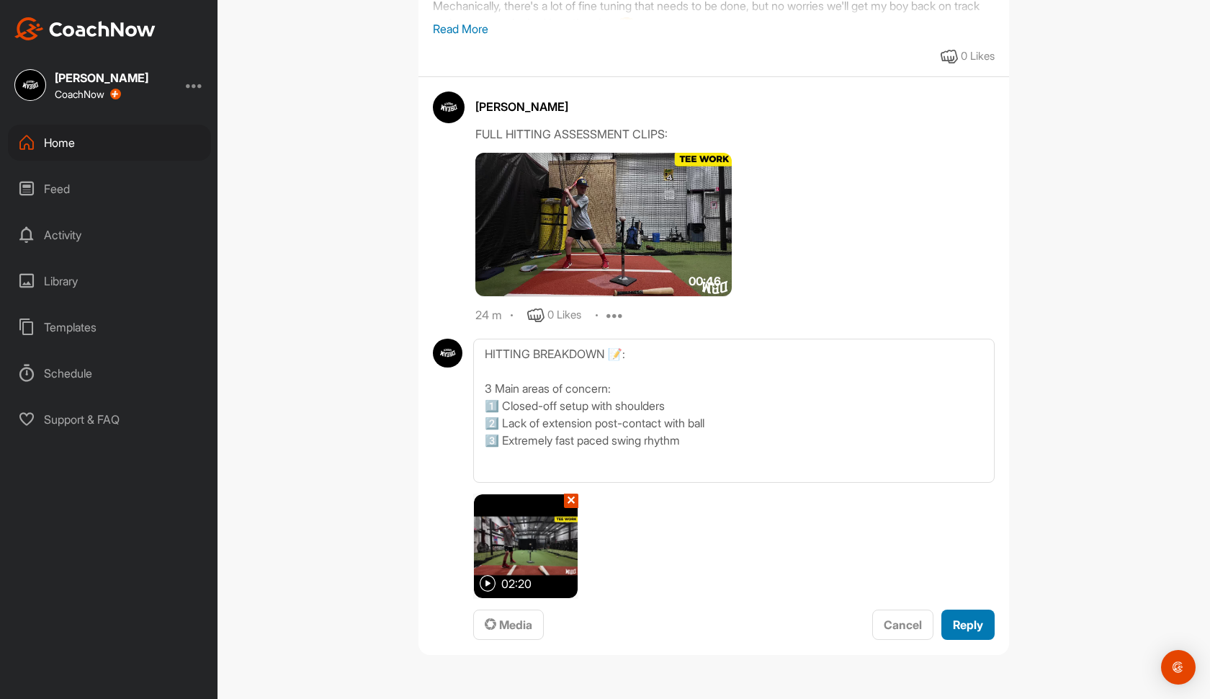
click at [984, 627] on button "Reply" at bounding box center [967, 624] width 53 height 31
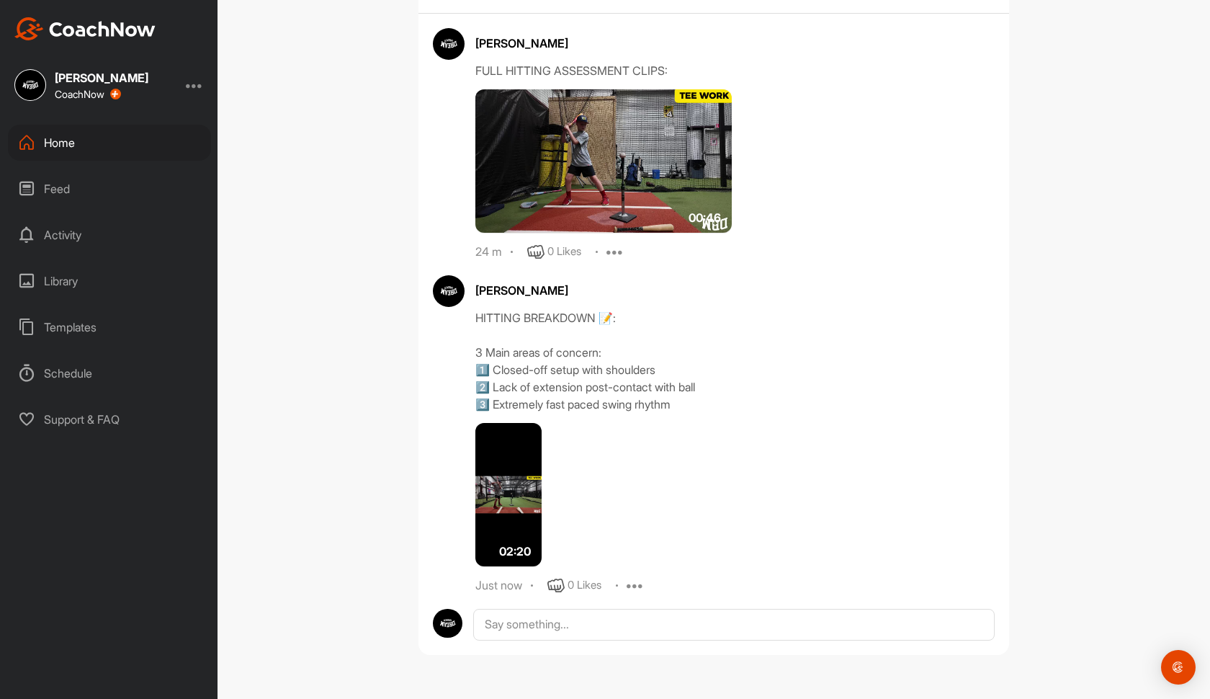
scroll to position [504, 0]
